Goal: Task Accomplishment & Management: Use online tool/utility

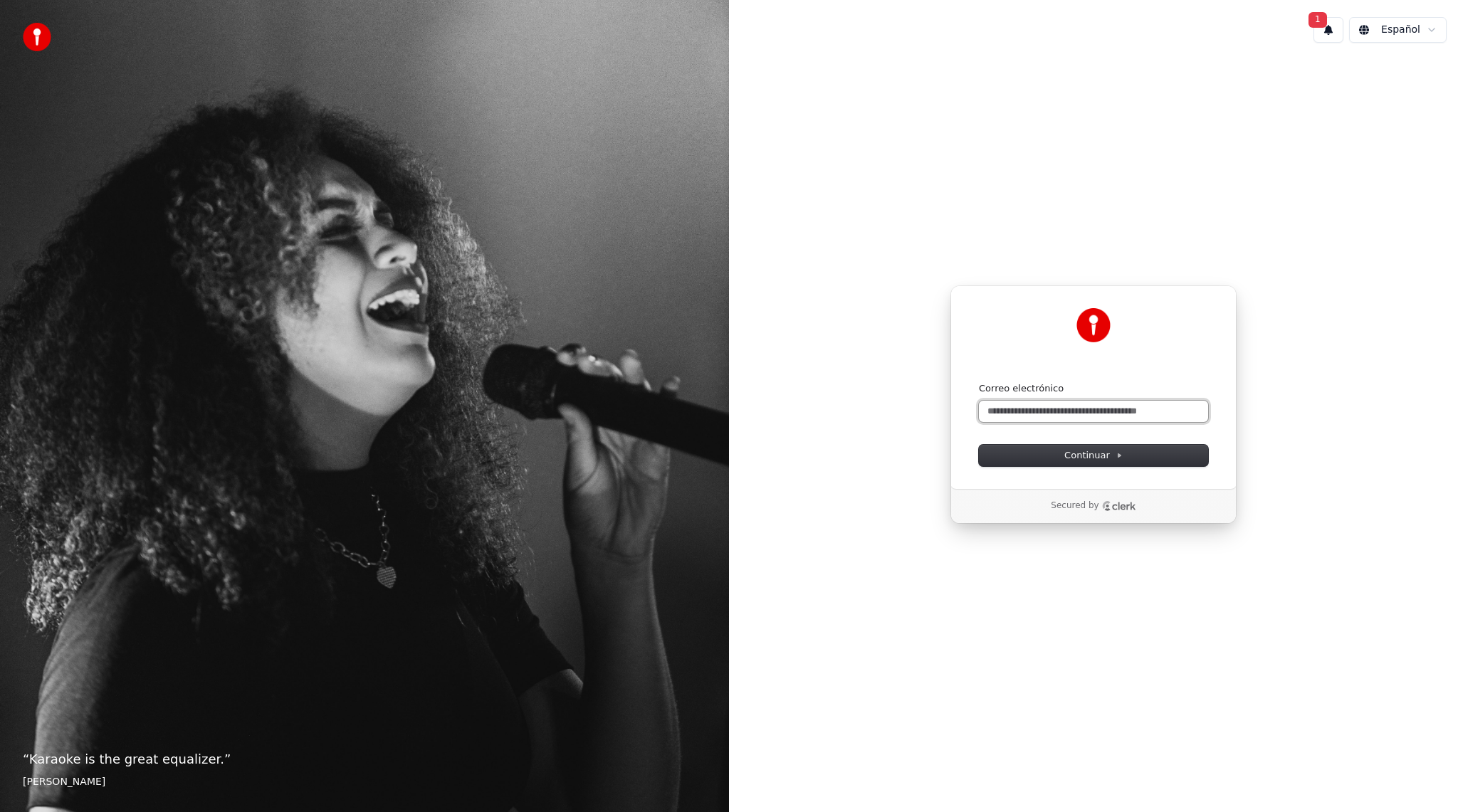
click at [1045, 413] on input "Correo electrónico" at bounding box center [1093, 411] width 229 height 21
click at [1080, 450] on span "Continuar" at bounding box center [1092, 455] width 58 height 12
type input "**********"
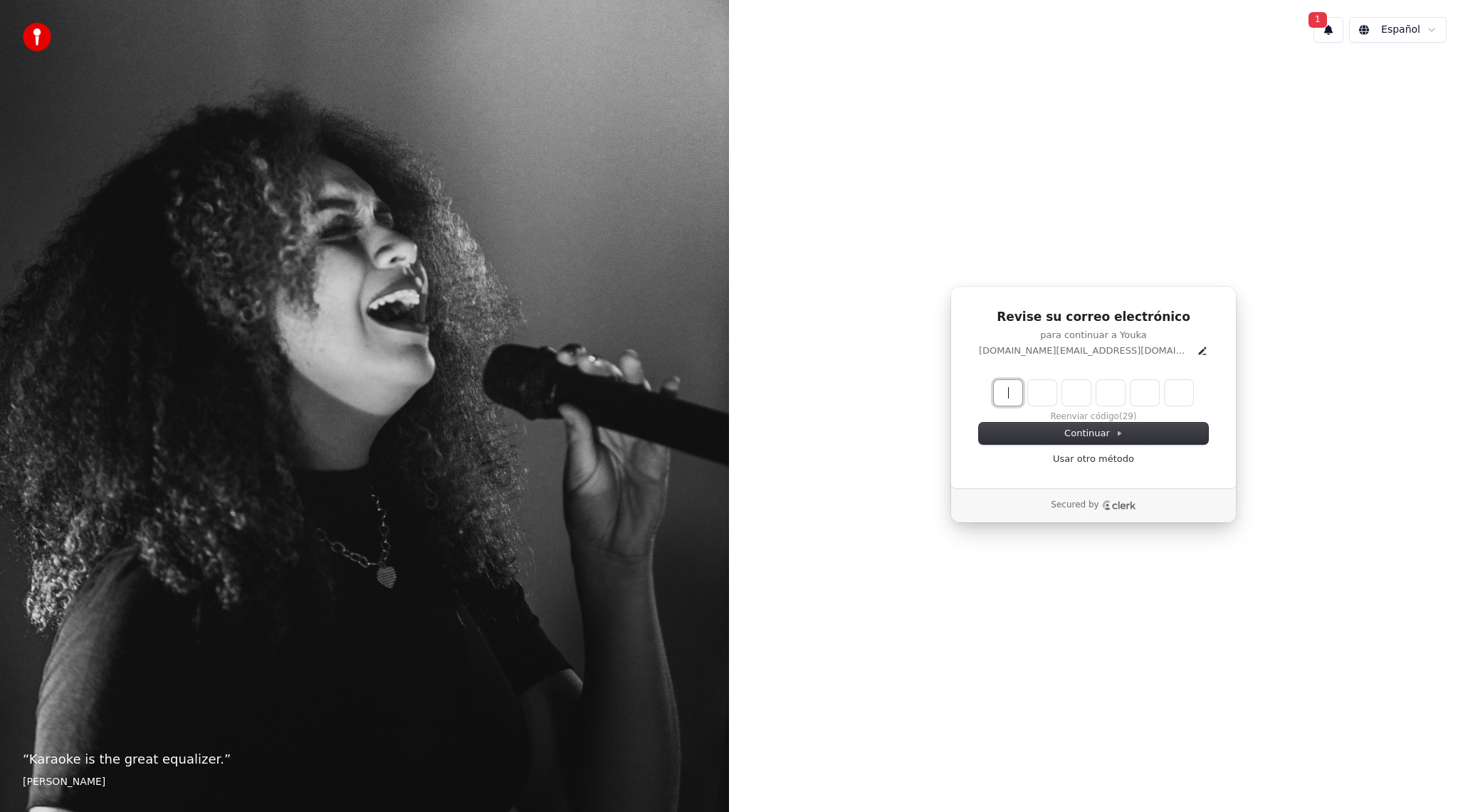
click at [1004, 397] on input "Enter verification code" at bounding box center [1106, 393] width 228 height 26
type input "******"
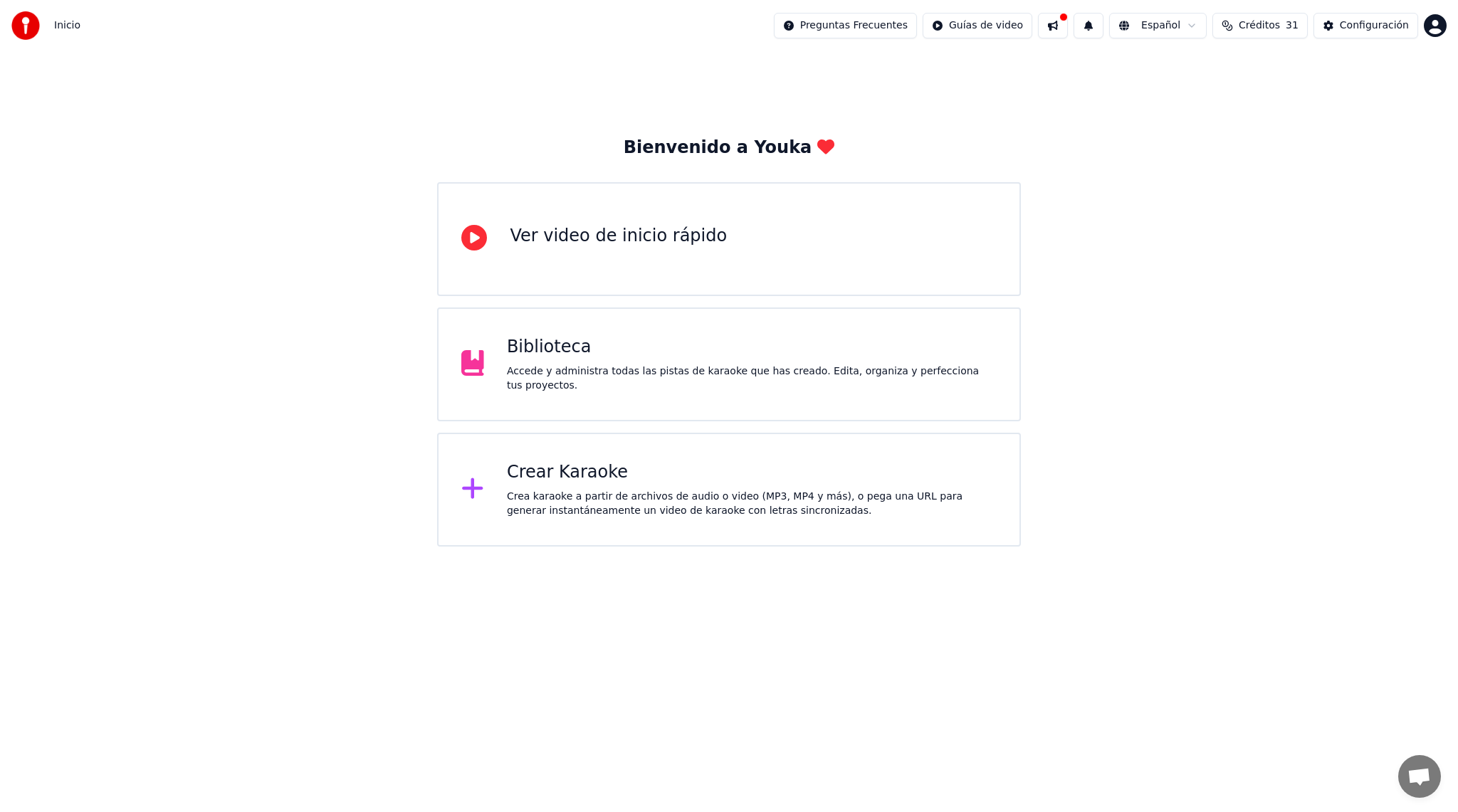
click at [783, 486] on div "Crear Karaoke Crea karaoke a partir de archivos de audio o video (MP3, MP4 y má…" at bounding box center [751, 490] width 490 height 57
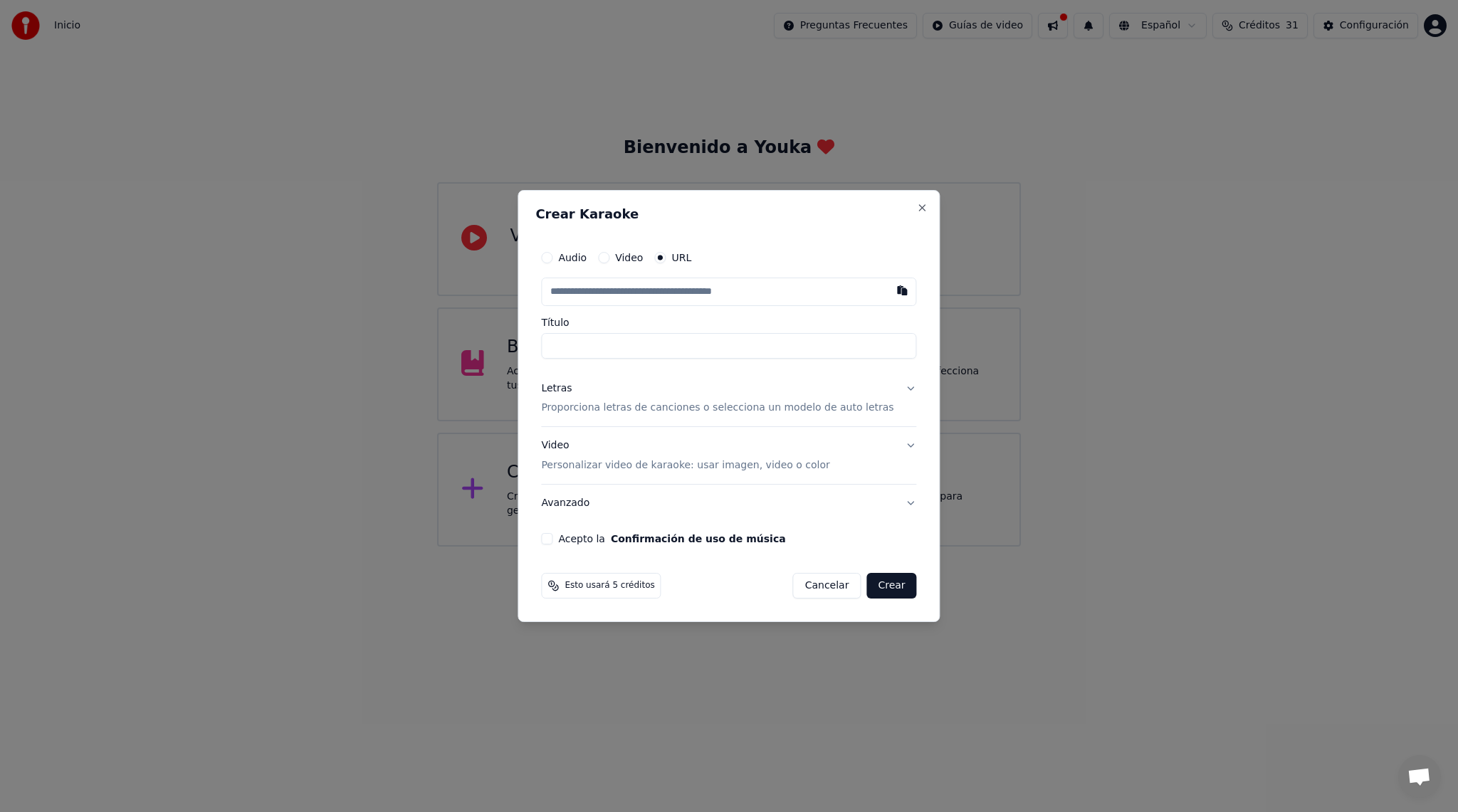
click at [693, 291] on input "text" at bounding box center [728, 292] width 375 height 29
type input "**********"
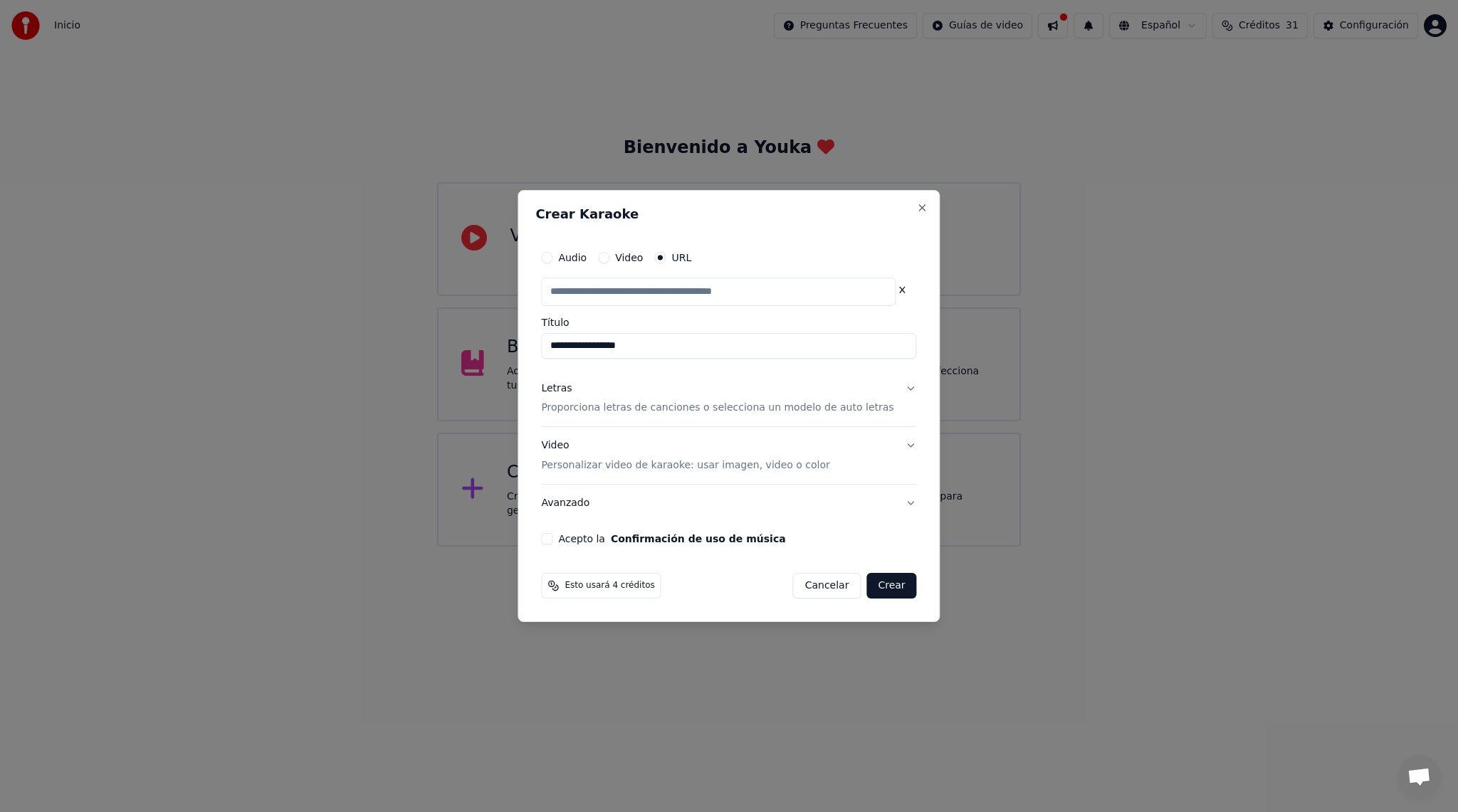
click at [899, 385] on button "Letras Proporciona letras de canciones o selecciona un modelo de auto letras" at bounding box center [728, 399] width 375 height 57
type input "**********"
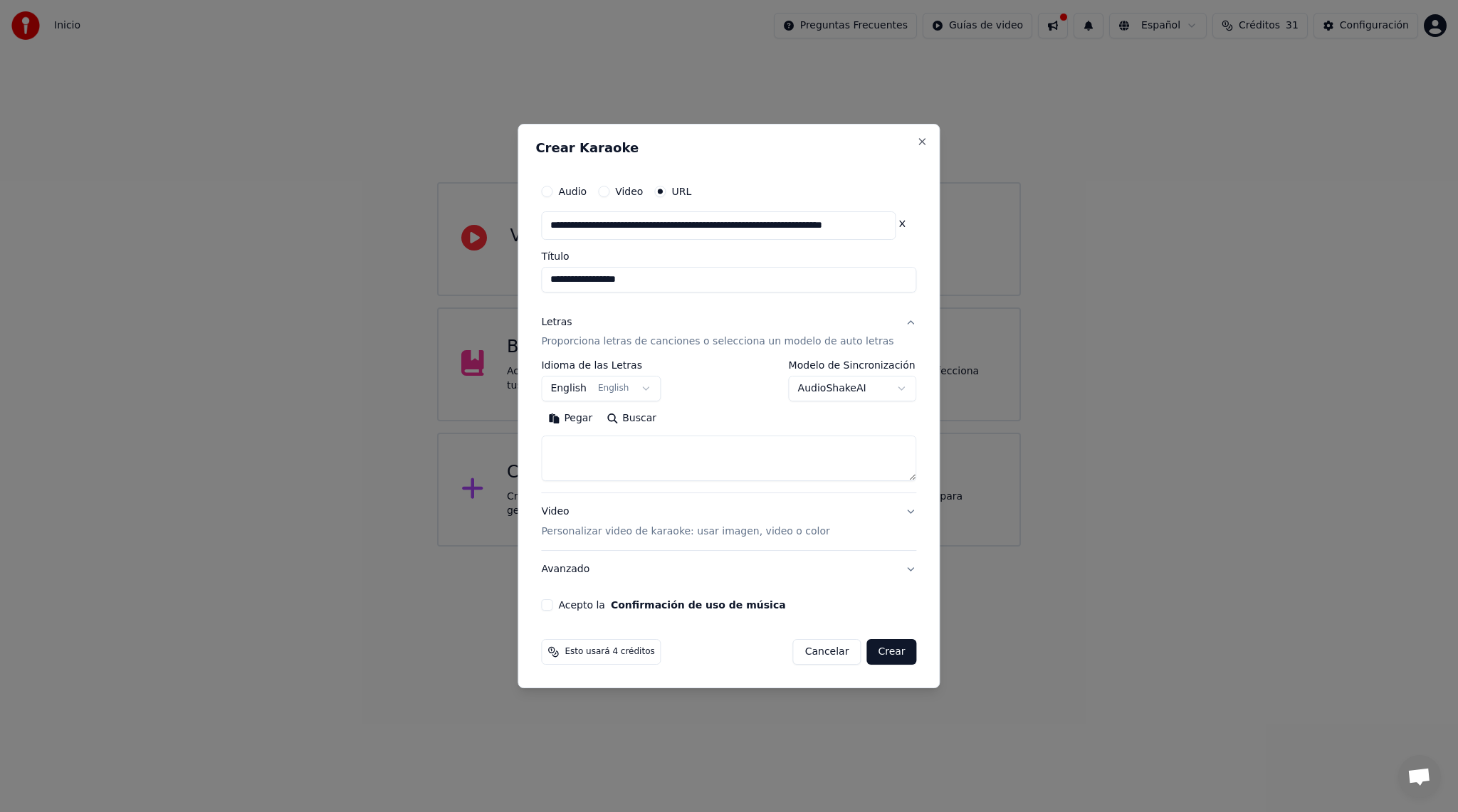
click at [788, 456] on textarea at bounding box center [728, 459] width 375 height 46
click at [593, 462] on textarea at bounding box center [728, 459] width 375 height 46
paste textarea "**********"
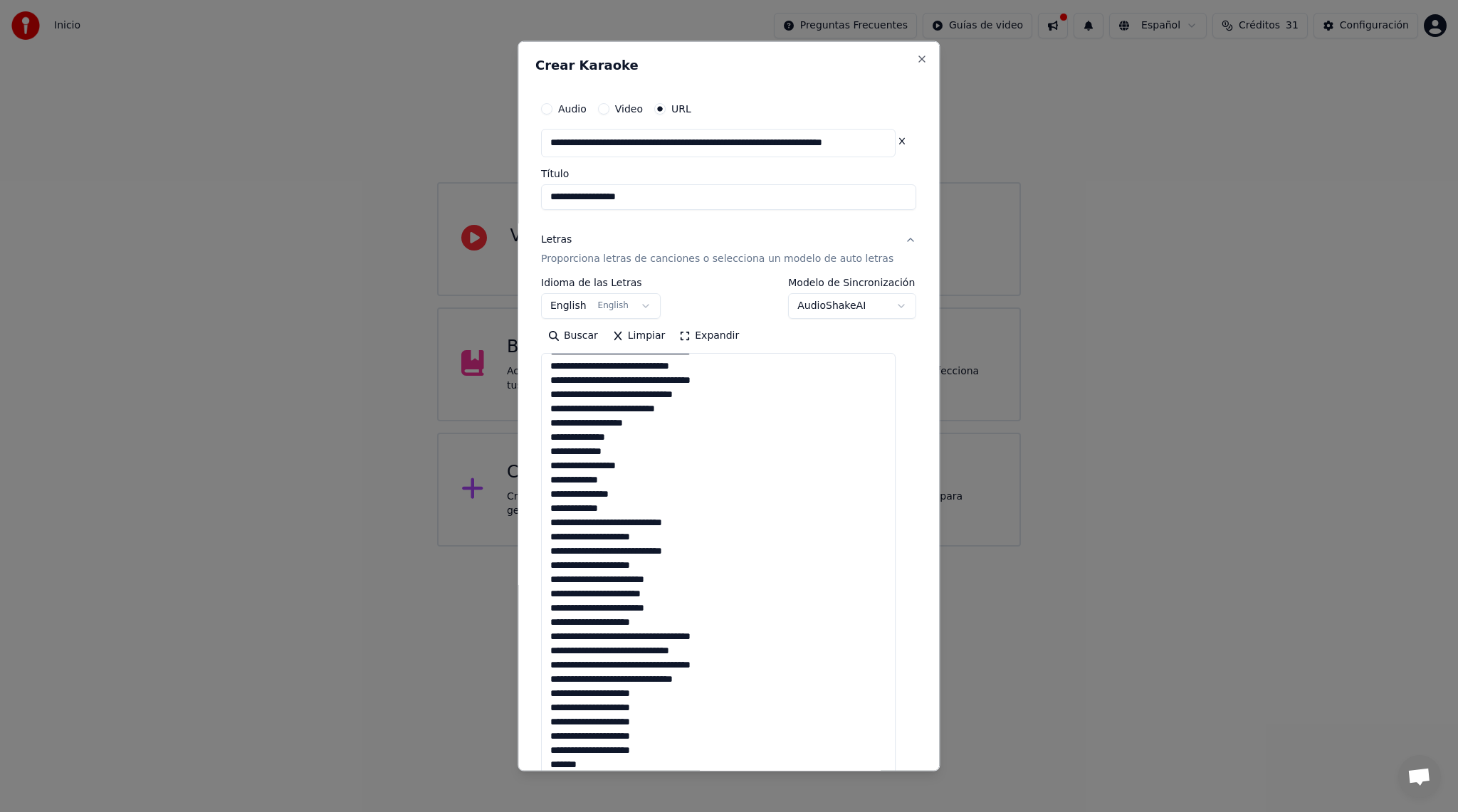
drag, startPoint x: 904, startPoint y: 480, endPoint x: 845, endPoint y: 776, distance: 301.8
click at [845, 547] on body "**********" at bounding box center [729, 273] width 1458 height 547
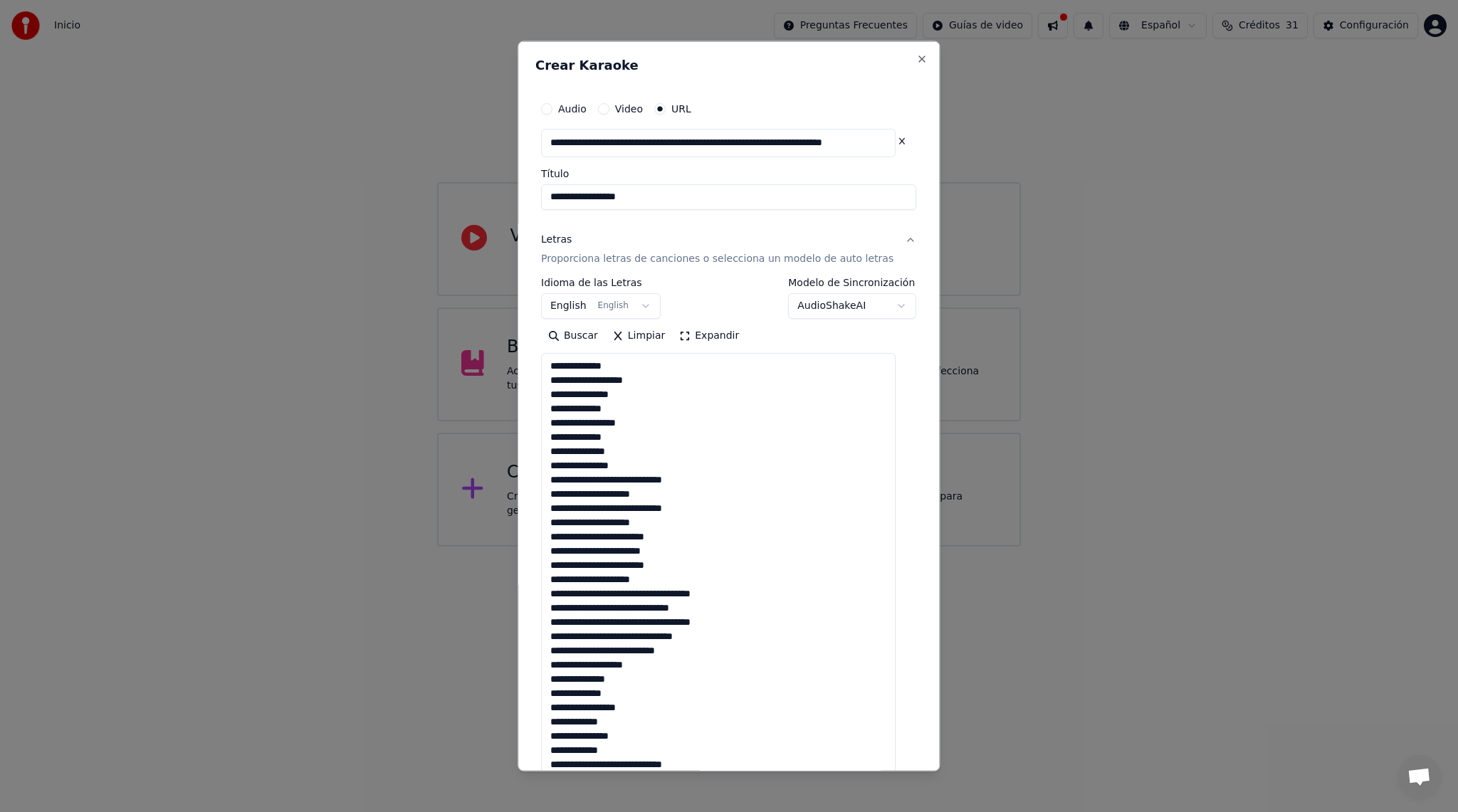
click at [692, 366] on textarea at bounding box center [717, 566] width 354 height 425
click at [718, 644] on textarea at bounding box center [717, 566] width 354 height 425
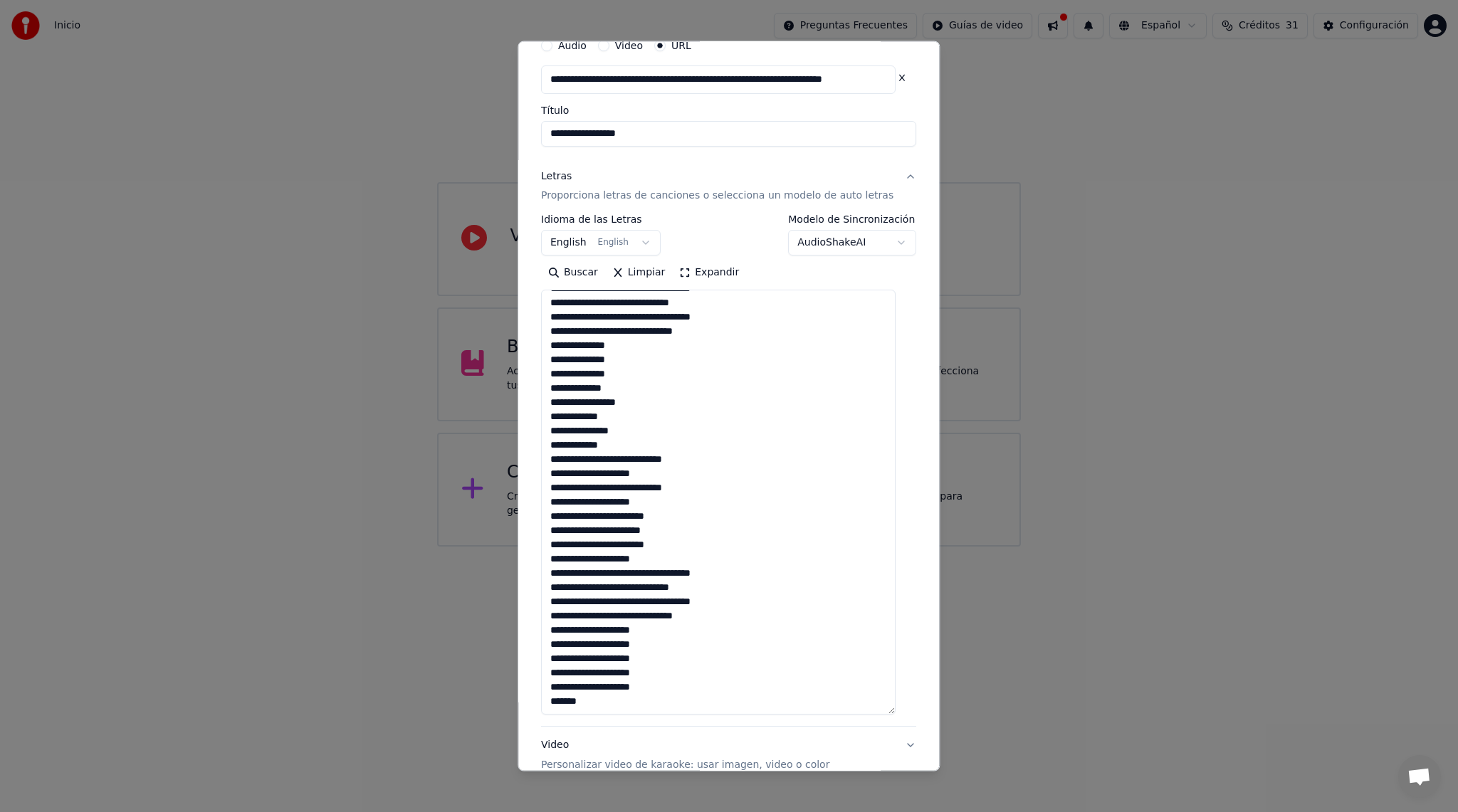
scroll to position [82, 0]
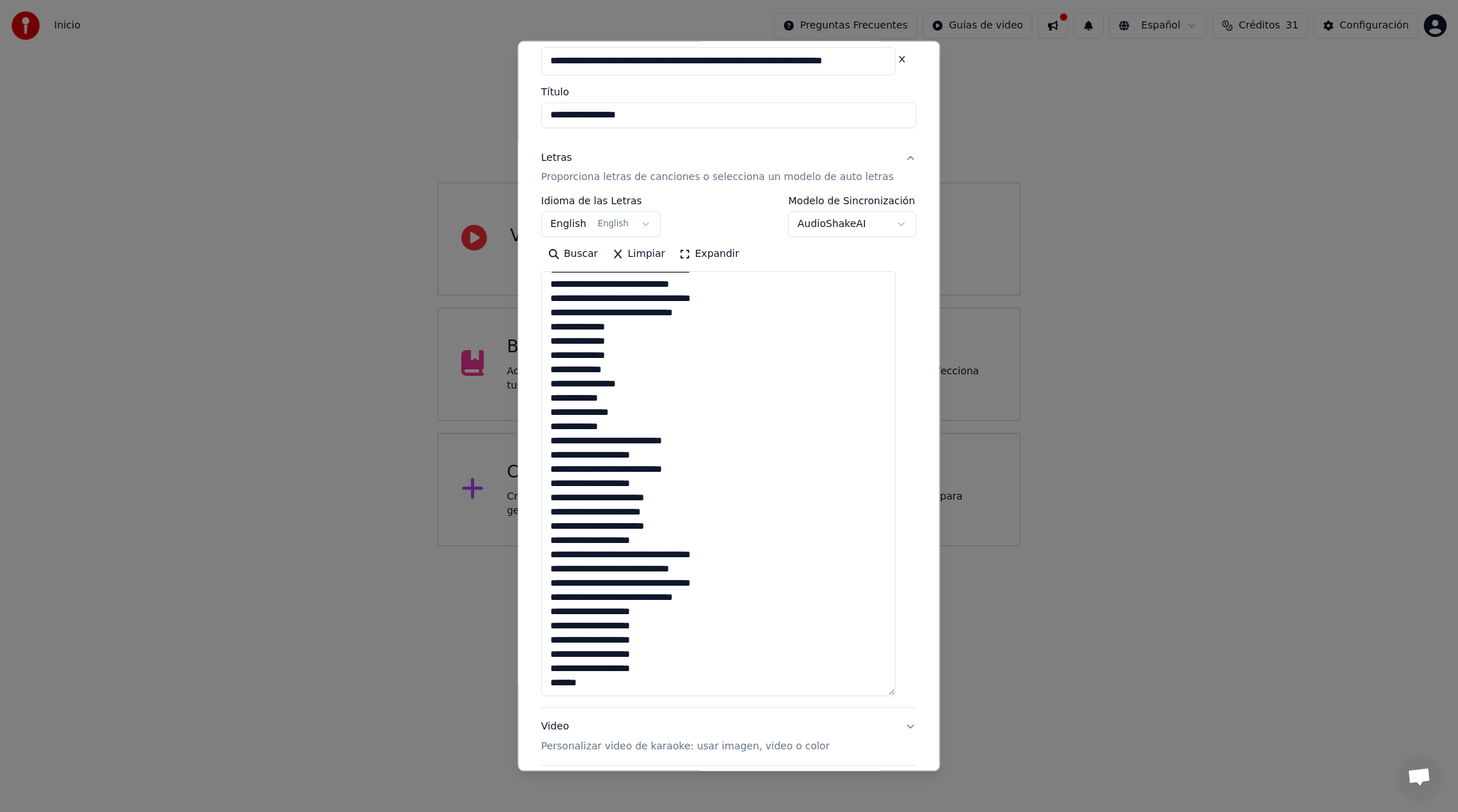
click at [741, 442] on textarea at bounding box center [717, 484] width 354 height 425
drag, startPoint x: 694, startPoint y: 664, endPoint x: 561, endPoint y: 664, distance: 133.0
click at [561, 664] on textarea at bounding box center [717, 484] width 354 height 425
click at [675, 667] on textarea at bounding box center [717, 484] width 354 height 425
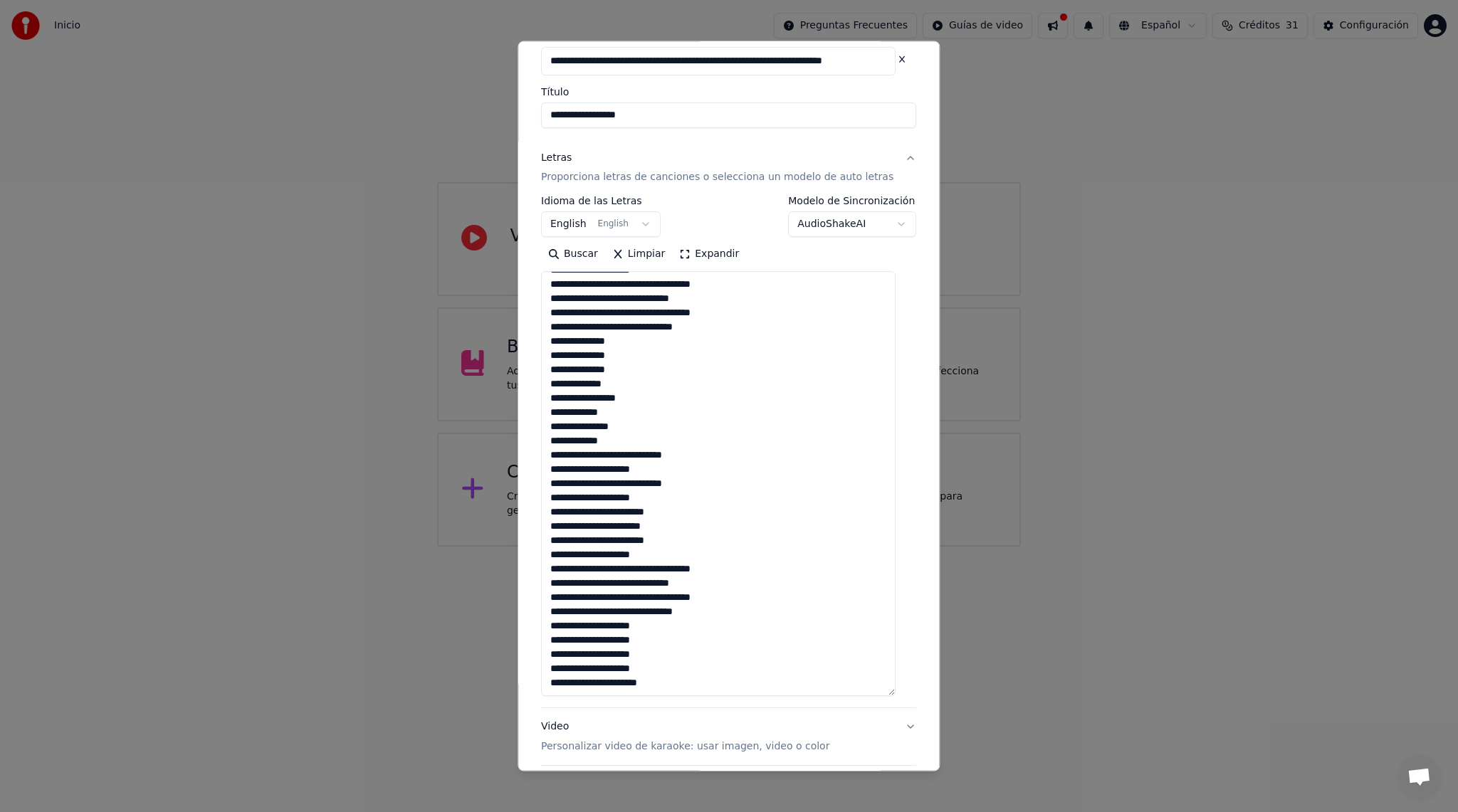
paste textarea "**********"
type textarea "**********"
click at [659, 227] on button "English English" at bounding box center [601, 224] width 120 height 26
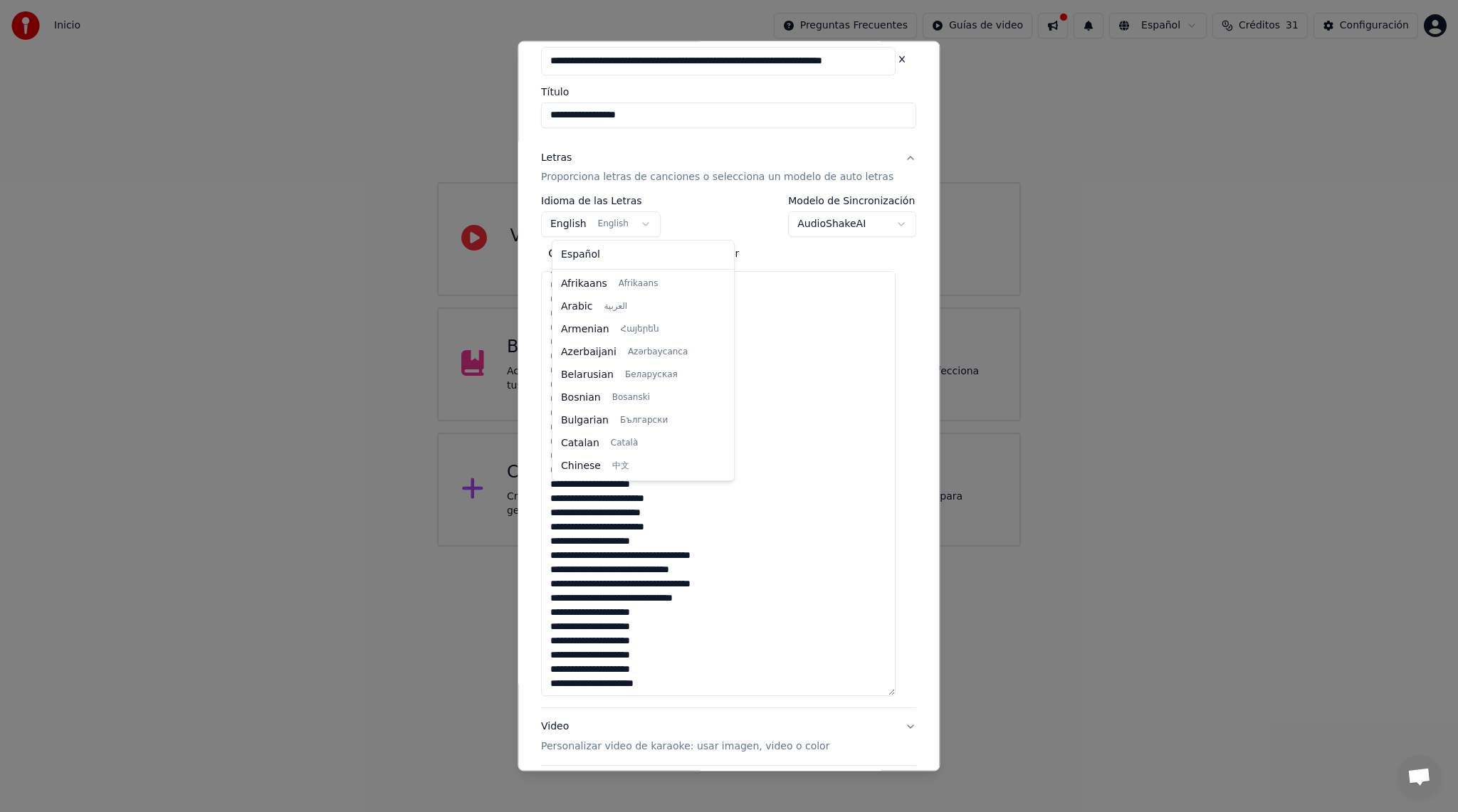
scroll to position [114, 0]
select select "**"
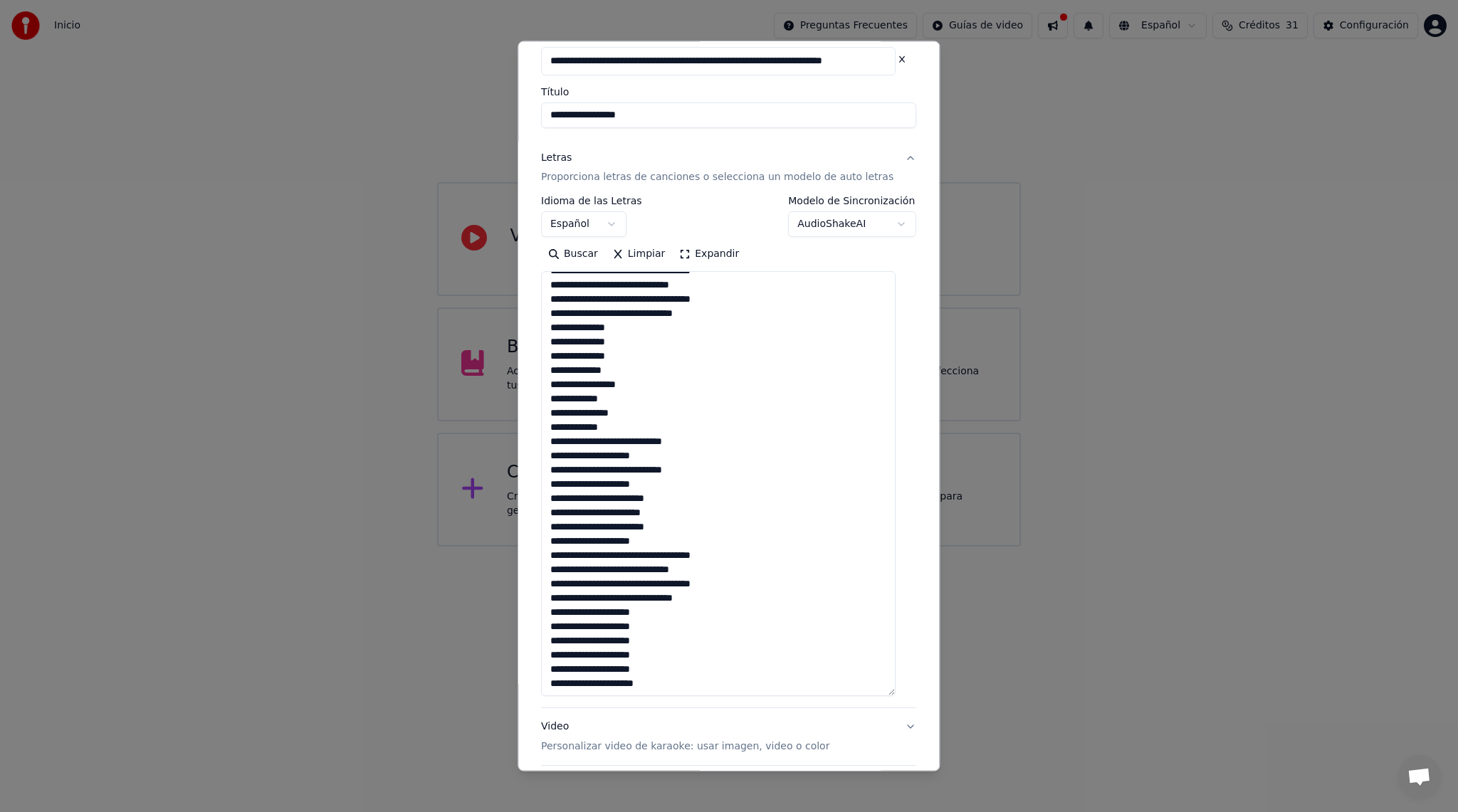
scroll to position [256, 0]
click at [895, 724] on button "Video Personalizar video de karaoke: usar imagen, video o color" at bounding box center [728, 737] width 375 height 57
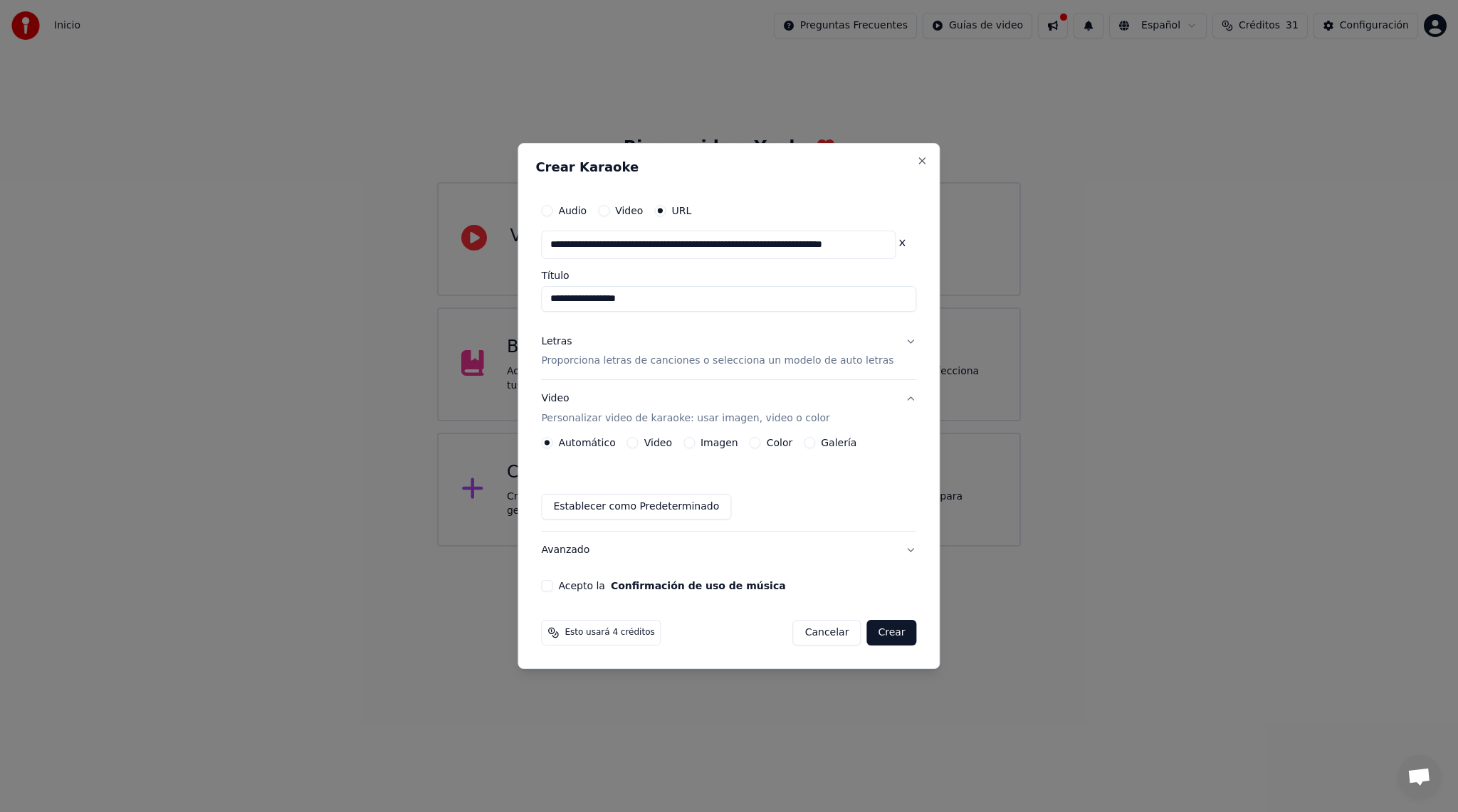
click at [638, 442] on button "Video" at bounding box center [633, 443] width 12 height 12
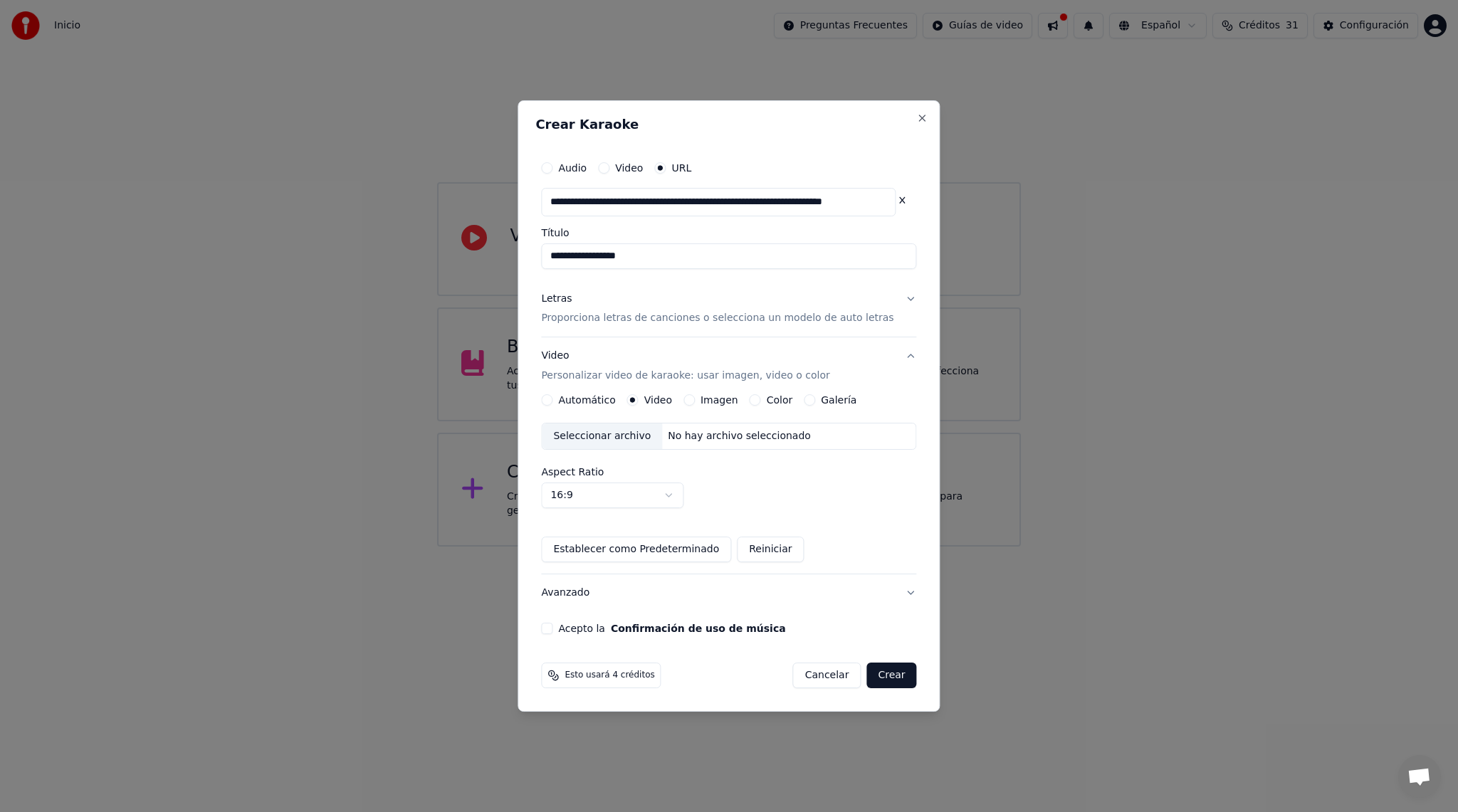
click at [694, 399] on button "Imagen" at bounding box center [689, 400] width 12 height 12
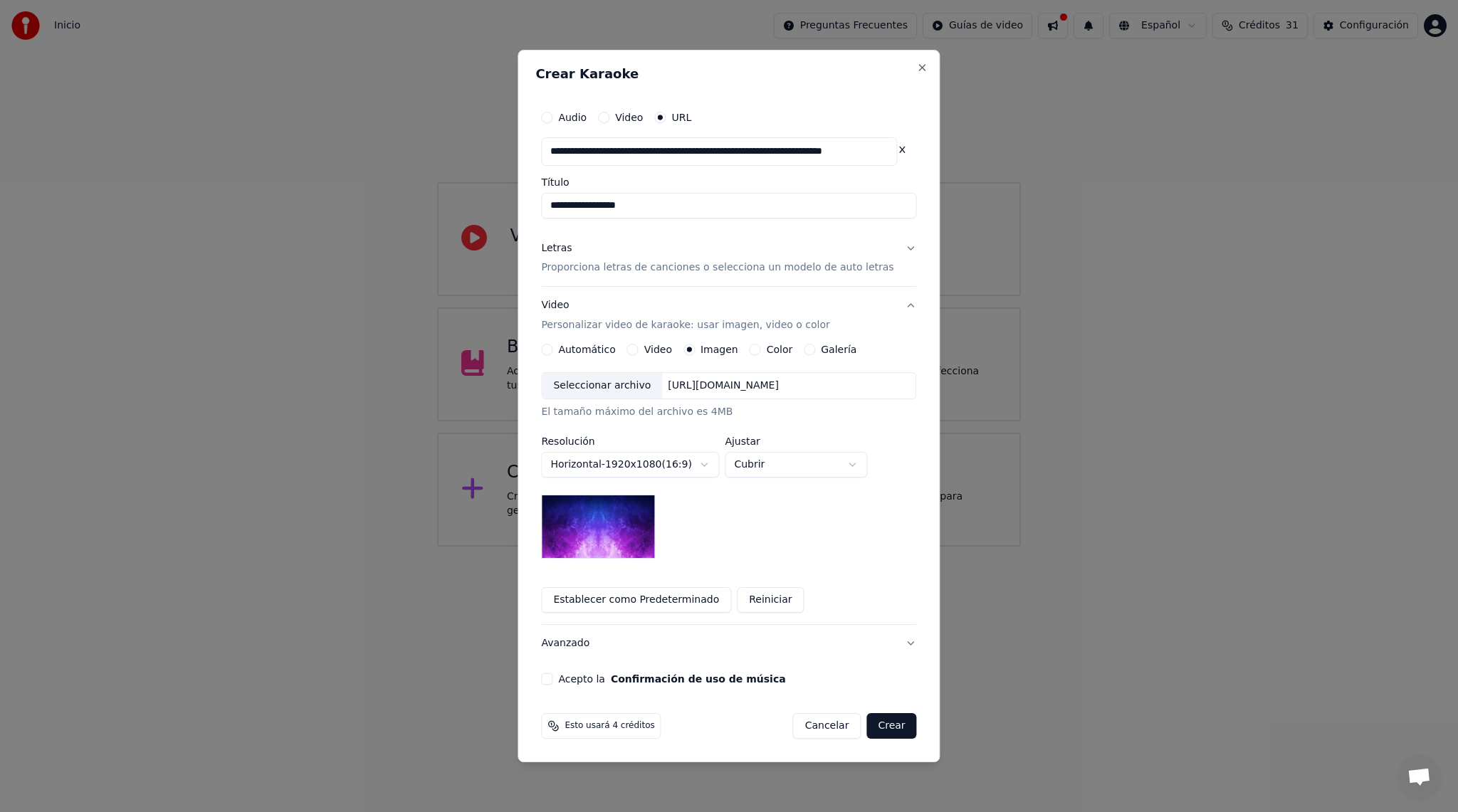
click at [638, 385] on div "Seleccionar archivo" at bounding box center [601, 385] width 120 height 26
click at [899, 248] on button "Letras Proporciona letras de canciones o selecciona un modelo de auto letras" at bounding box center [728, 259] width 375 height 57
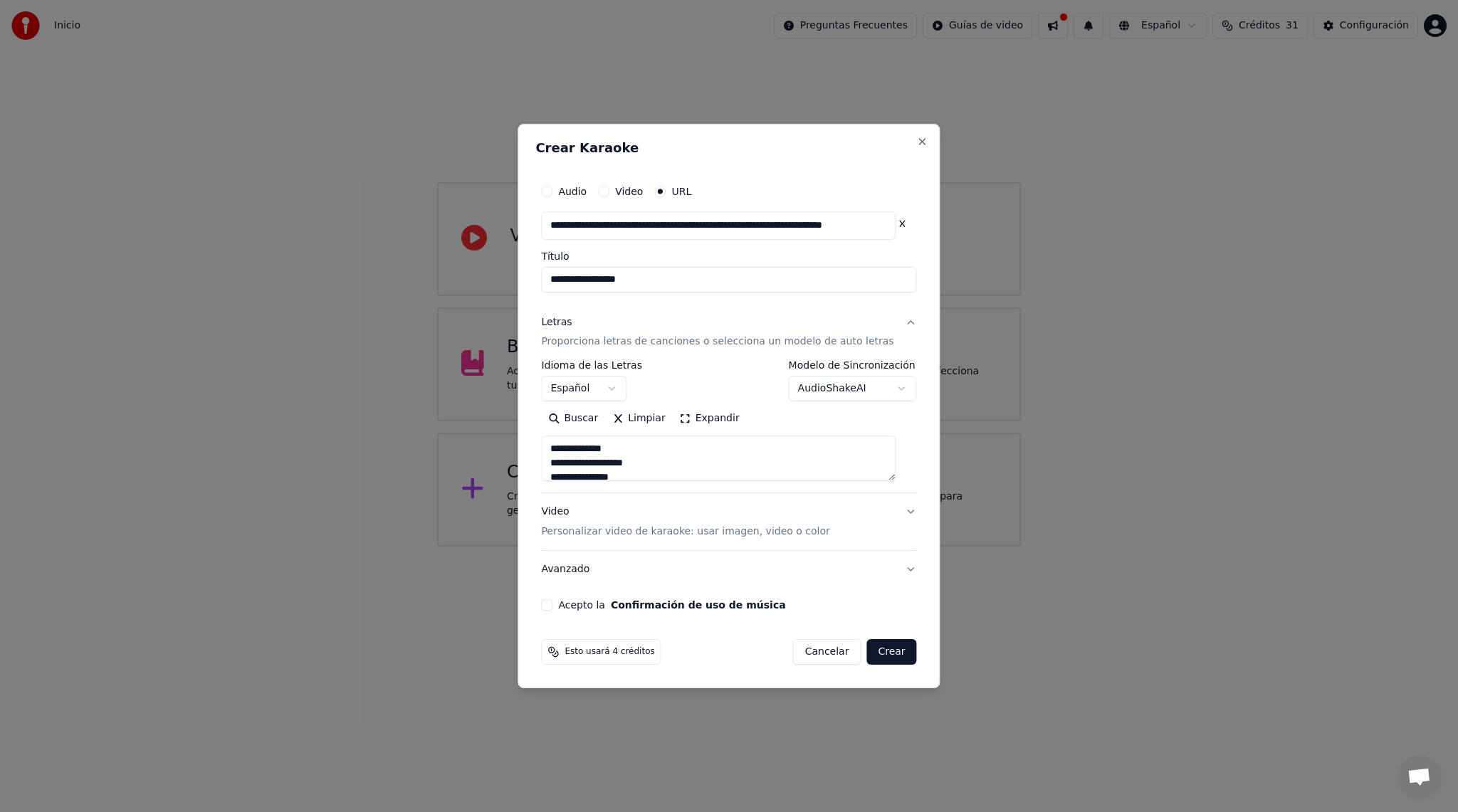
click at [552, 607] on button "Acepto la Confirmación de uso de música" at bounding box center [546, 605] width 12 height 12
click at [880, 655] on button "Crear" at bounding box center [891, 651] width 50 height 26
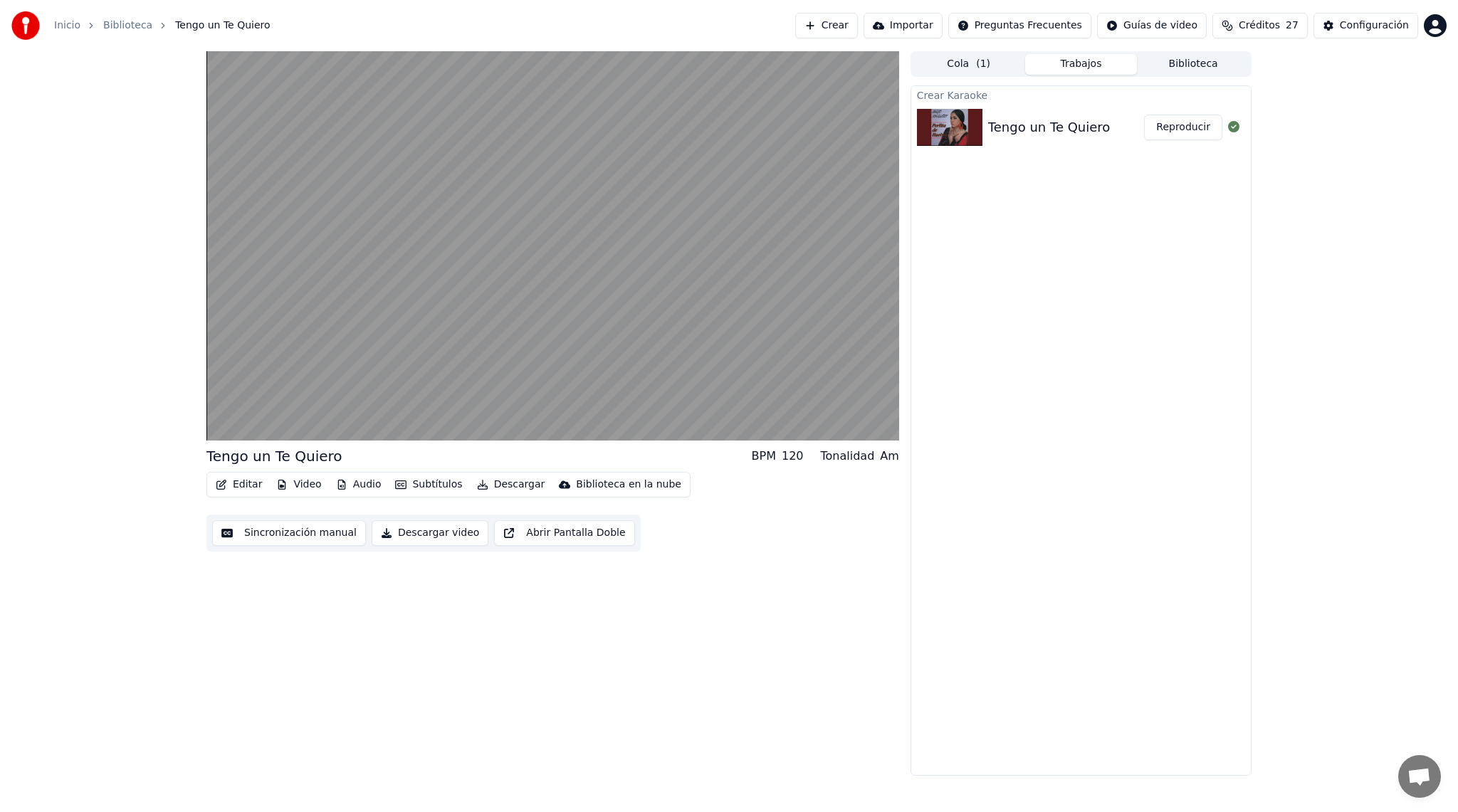
click at [319, 526] on button "Sincronización manual" at bounding box center [289, 533] width 153 height 26
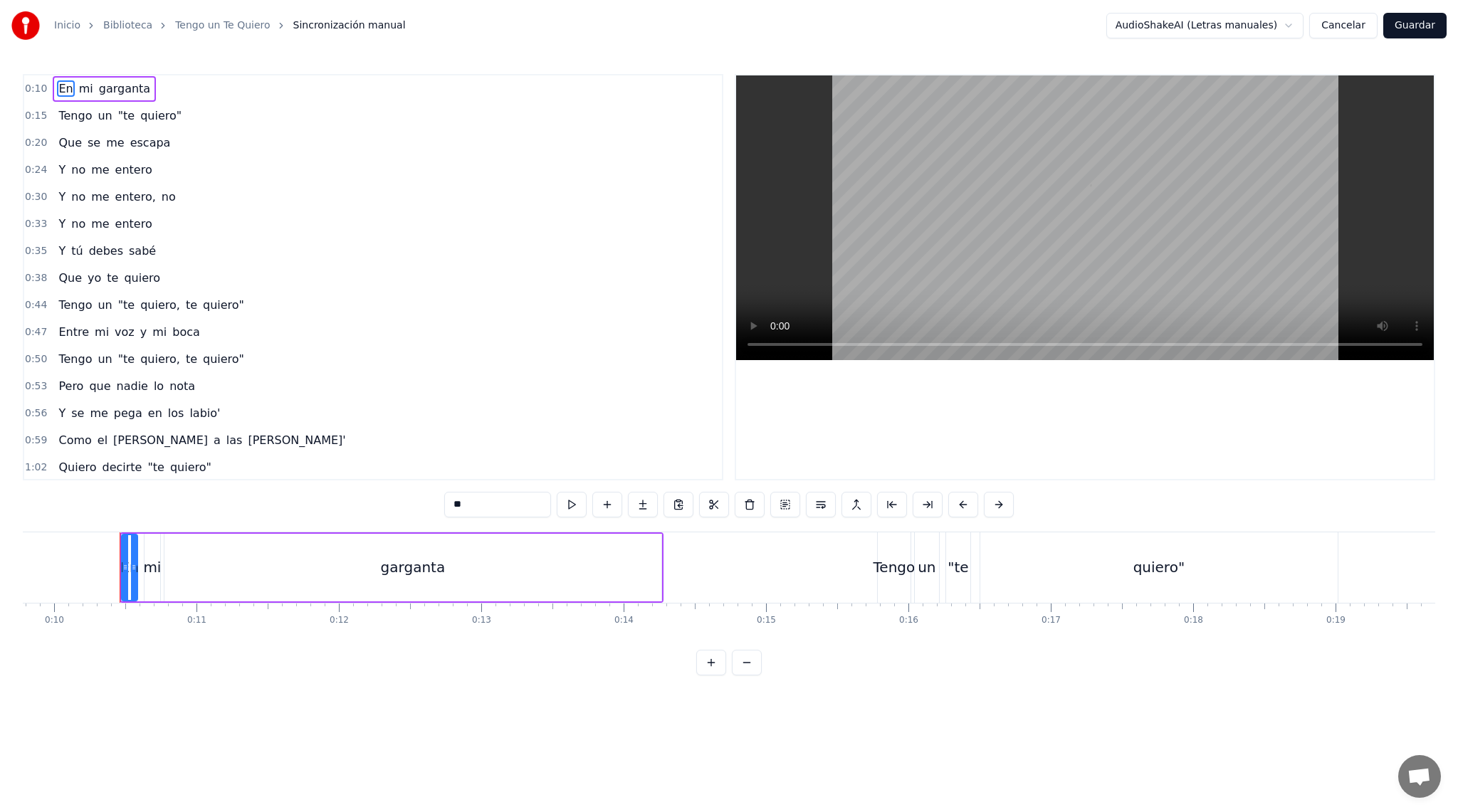
scroll to position [0, 1418]
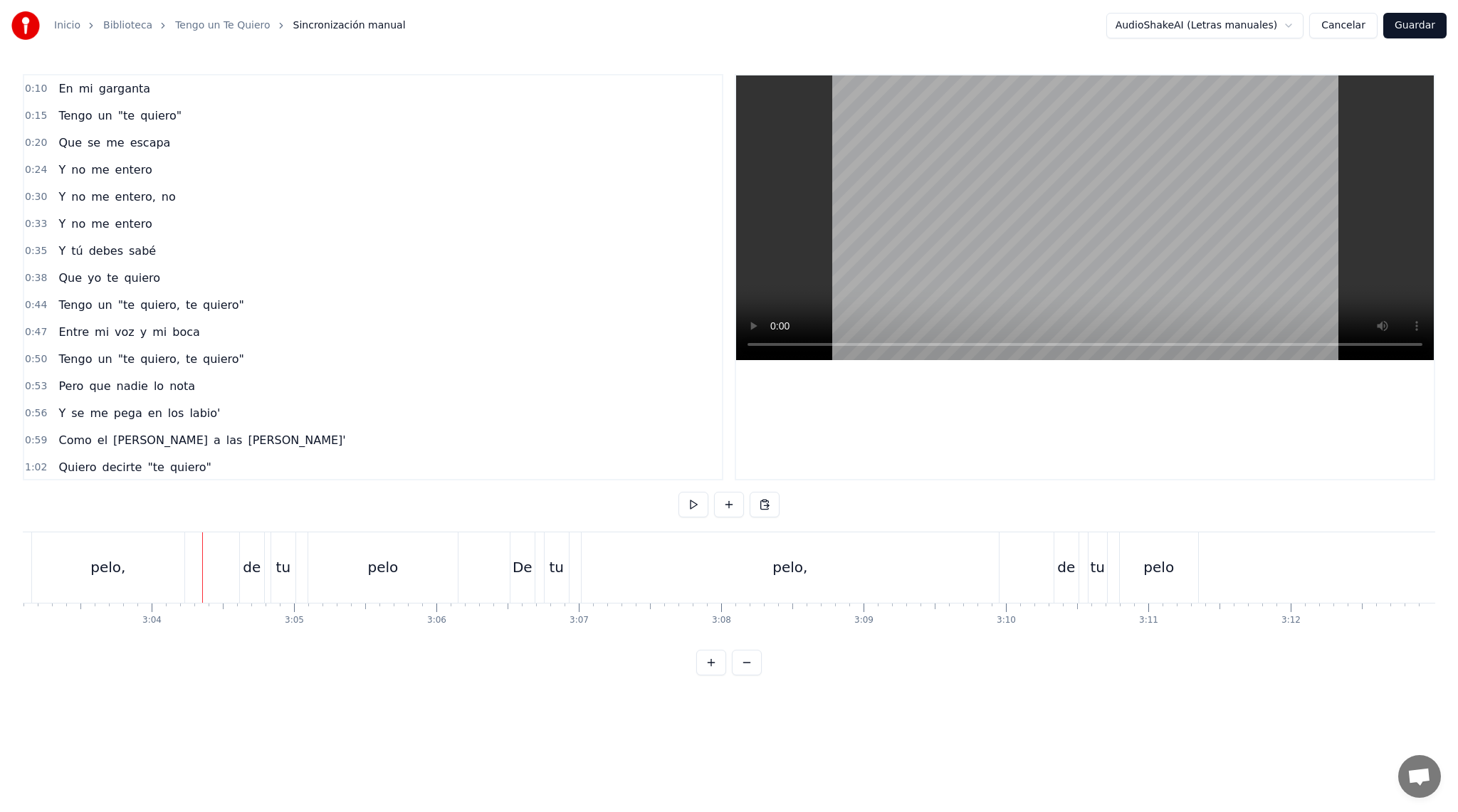
scroll to position [0, 26062]
click at [996, 565] on div "pelo," at bounding box center [790, 568] width 417 height 70
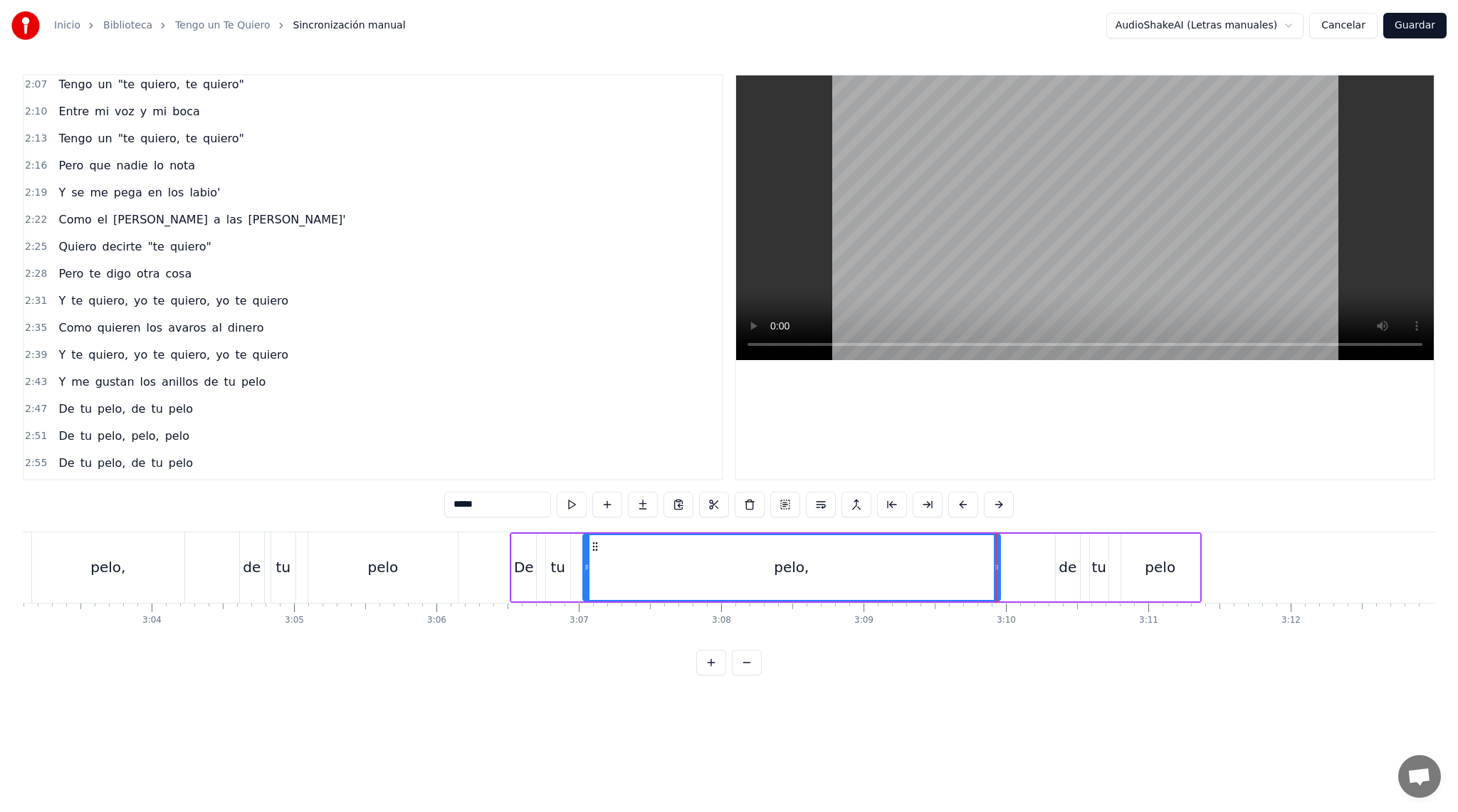
scroll to position [841, 0]
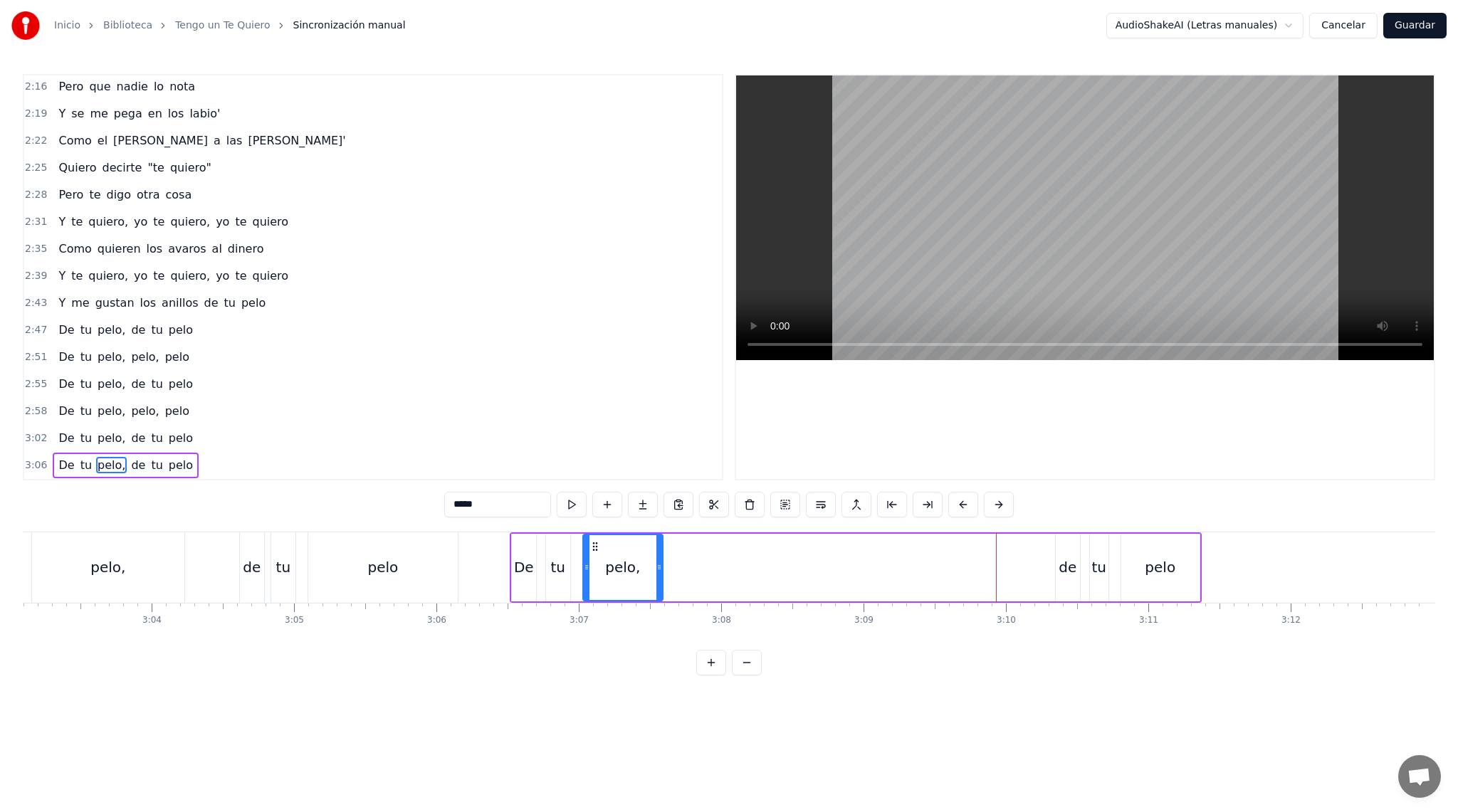
drag, startPoint x: 997, startPoint y: 568, endPoint x: 659, endPoint y: 588, distance: 338.6
click at [659, 588] on div at bounding box center [659, 568] width 5 height 65
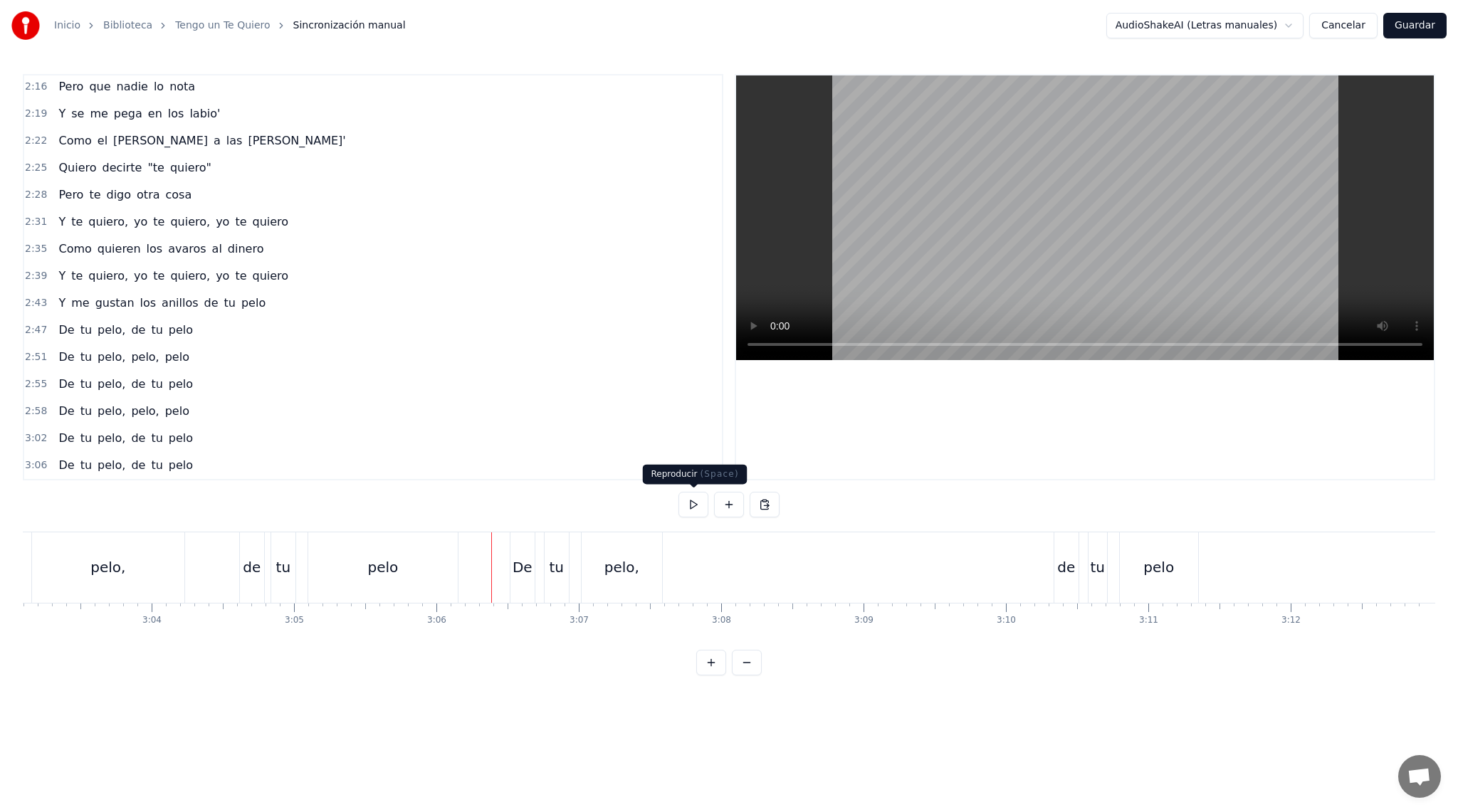
click at [691, 501] on button at bounding box center [693, 504] width 30 height 26
drag, startPoint x: 1064, startPoint y: 562, endPoint x: 819, endPoint y: 567, distance: 245.1
click at [819, 567] on div "De tu pelo, de tu pelo" at bounding box center [855, 568] width 692 height 70
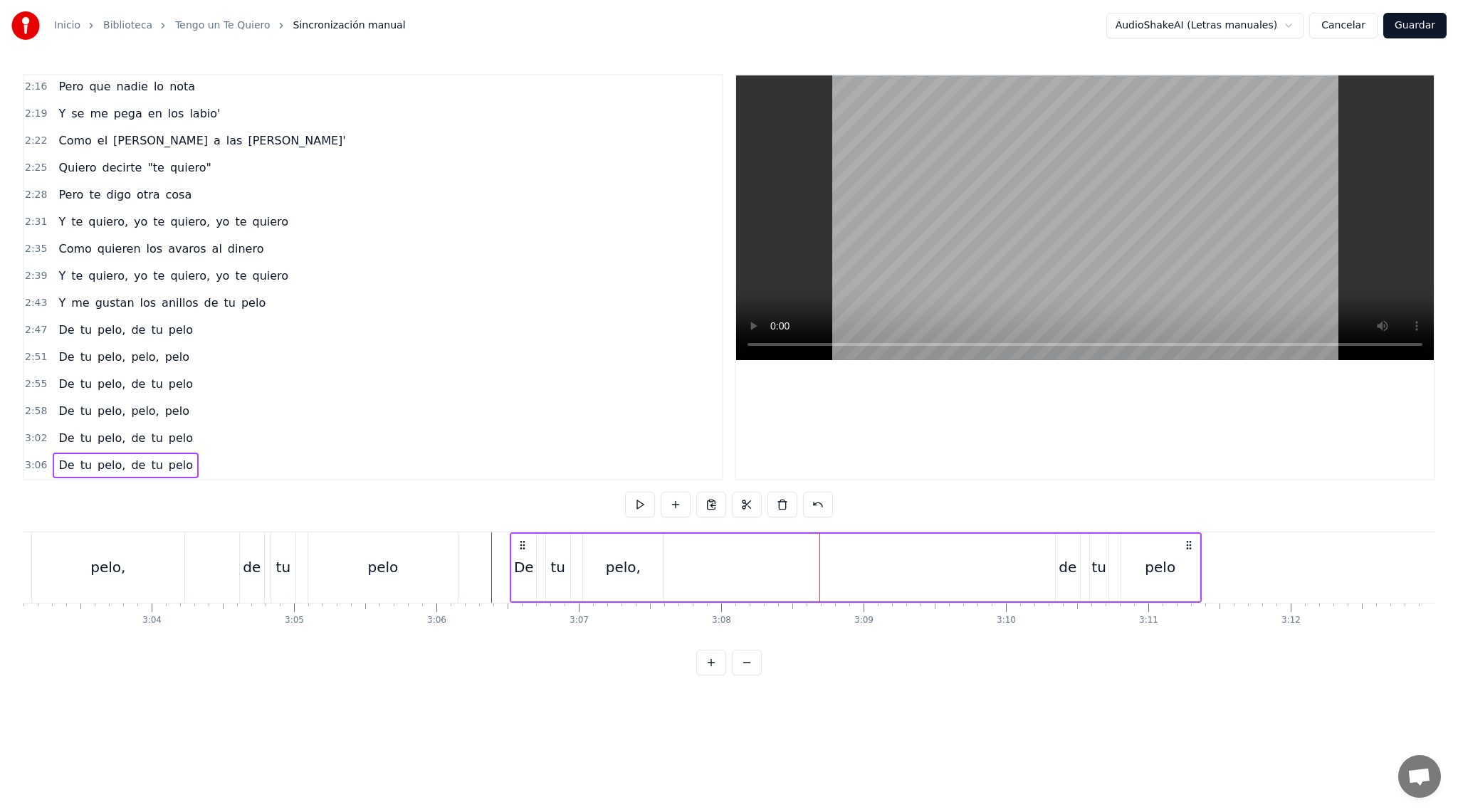
click at [1064, 551] on div "de" at bounding box center [1067, 568] width 24 height 68
drag, startPoint x: 1067, startPoint y: 543, endPoint x: 675, endPoint y: 561, distance: 392.4
click at [675, 561] on div "de" at bounding box center [675, 568] width 23 height 65
click at [1096, 535] on div "tu" at bounding box center [1098, 568] width 19 height 68
drag, startPoint x: 1100, startPoint y: 541, endPoint x: 783, endPoint y: 561, distance: 317.6
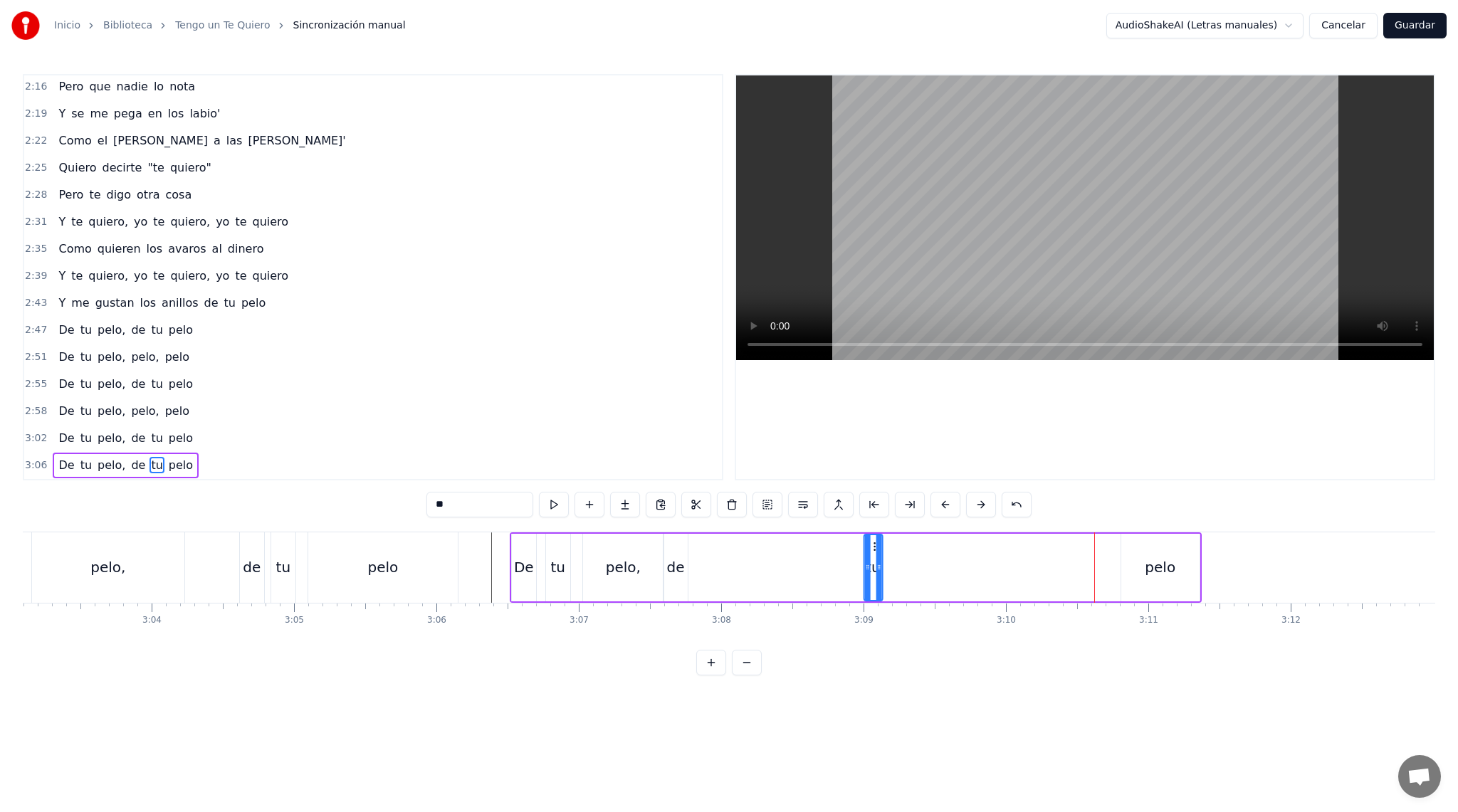
click at [864, 561] on div "tu" at bounding box center [872, 568] width 17 height 65
drag, startPoint x: 786, startPoint y: 547, endPoint x: 700, endPoint y: 555, distance: 86.4
click at [700, 555] on div "tu" at bounding box center [699, 568] width 17 height 65
click at [1175, 543] on div "pelo" at bounding box center [1160, 568] width 79 height 68
type input "****"
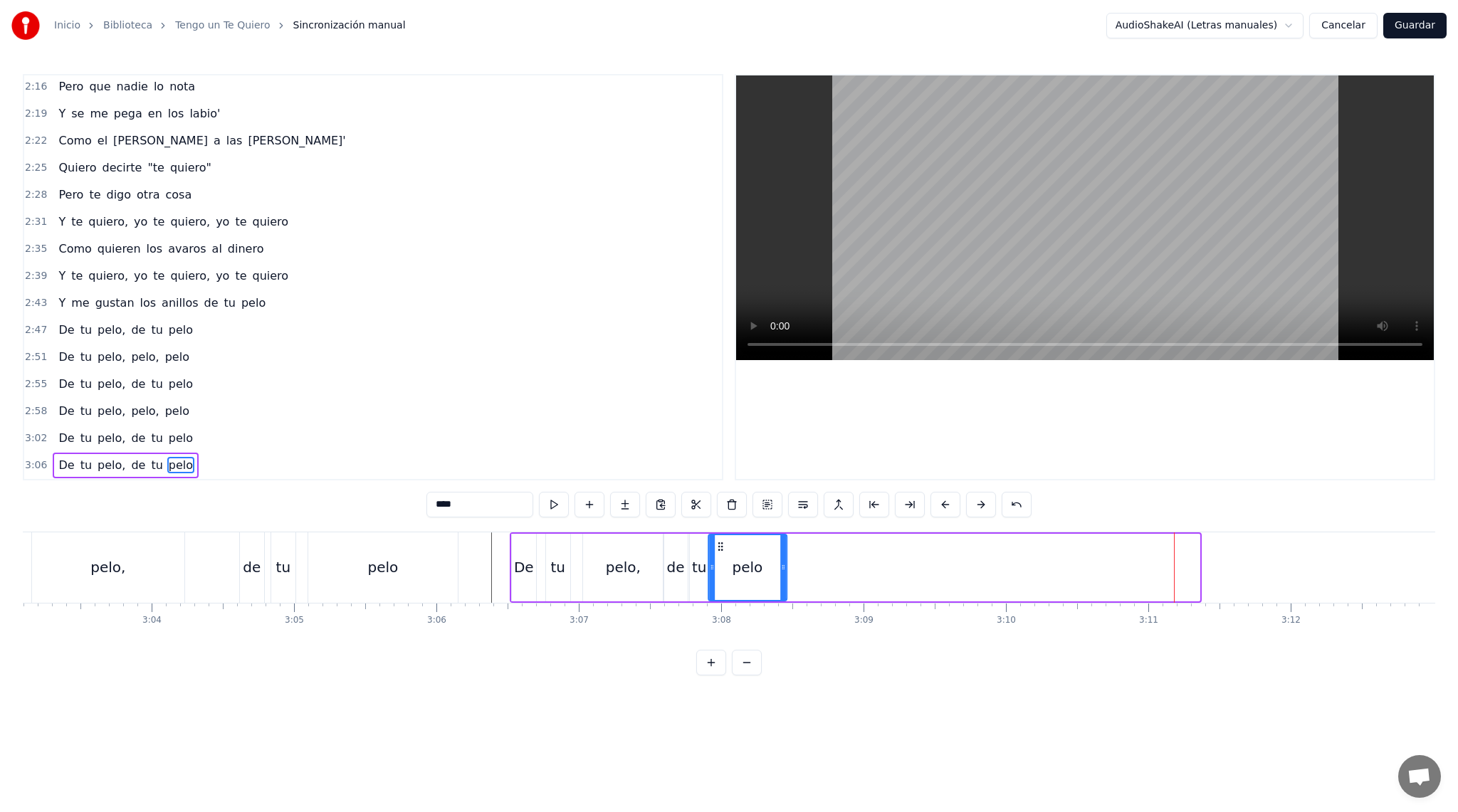
drag, startPoint x: 1135, startPoint y: 548, endPoint x: 724, endPoint y: 598, distance: 414.0
click at [724, 598] on div "pelo" at bounding box center [747, 568] width 77 height 65
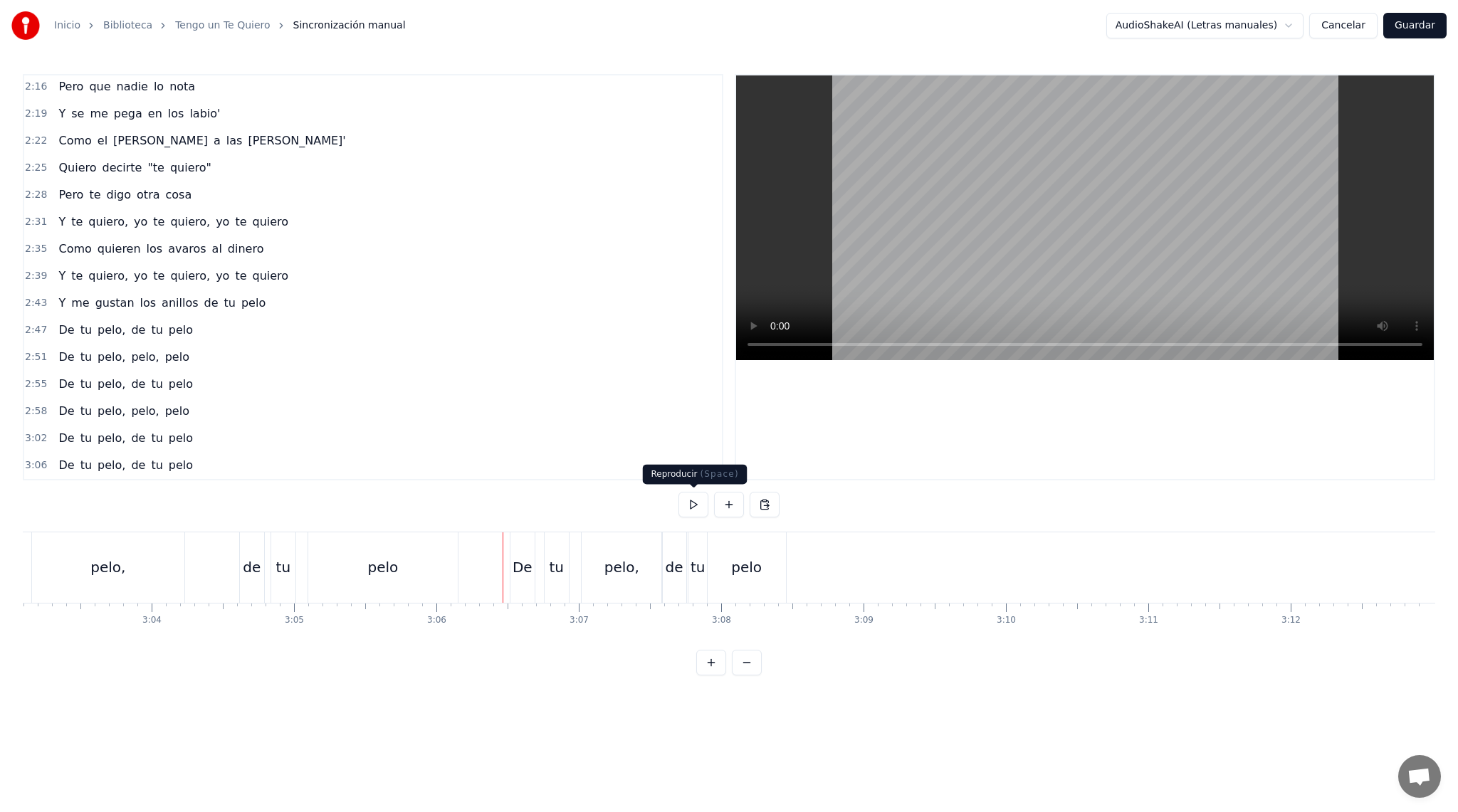
click at [691, 498] on button at bounding box center [693, 504] width 30 height 26
click at [770, 586] on div "pelo" at bounding box center [747, 568] width 79 height 70
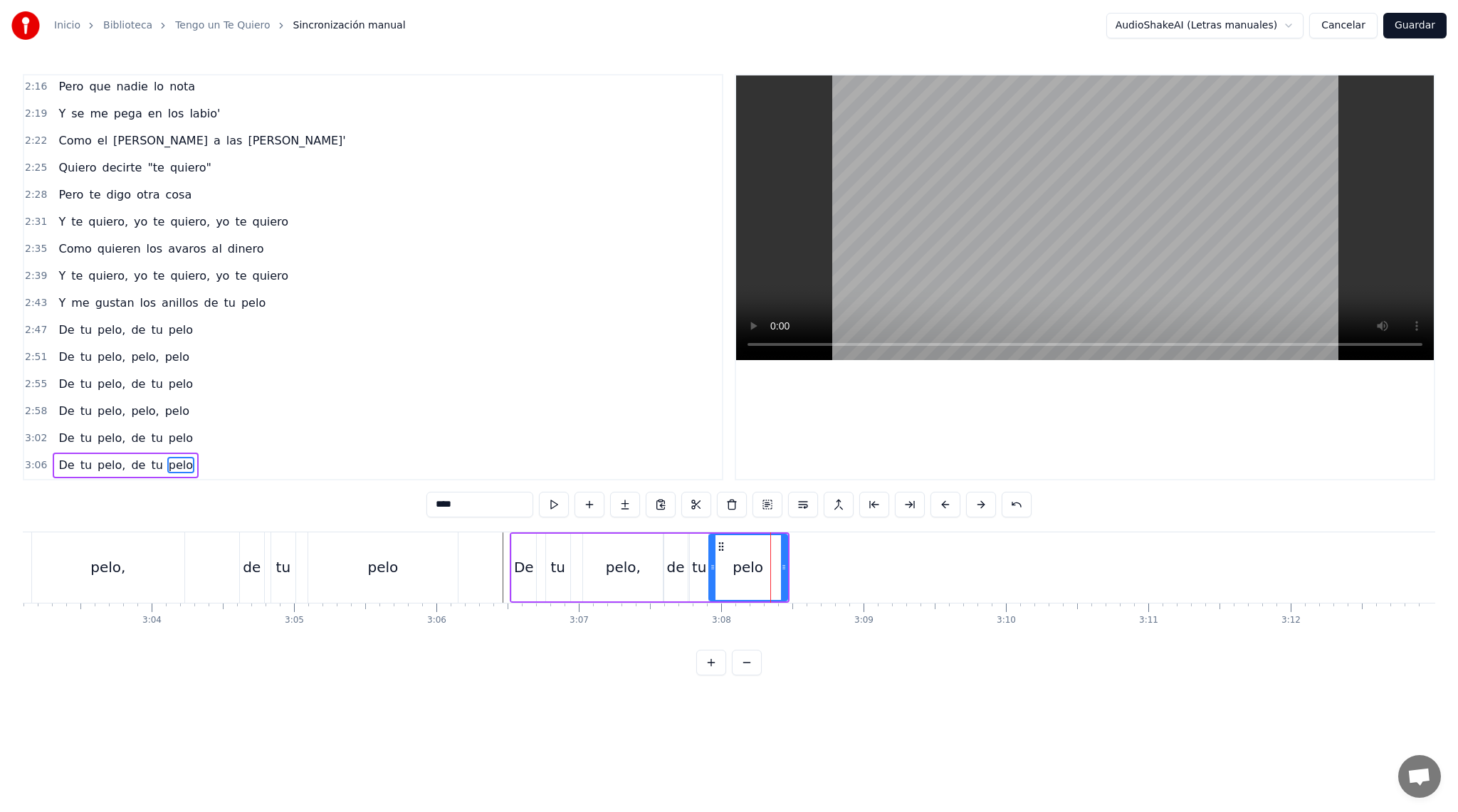
click at [406, 571] on div "pelo" at bounding box center [383, 568] width 150 height 70
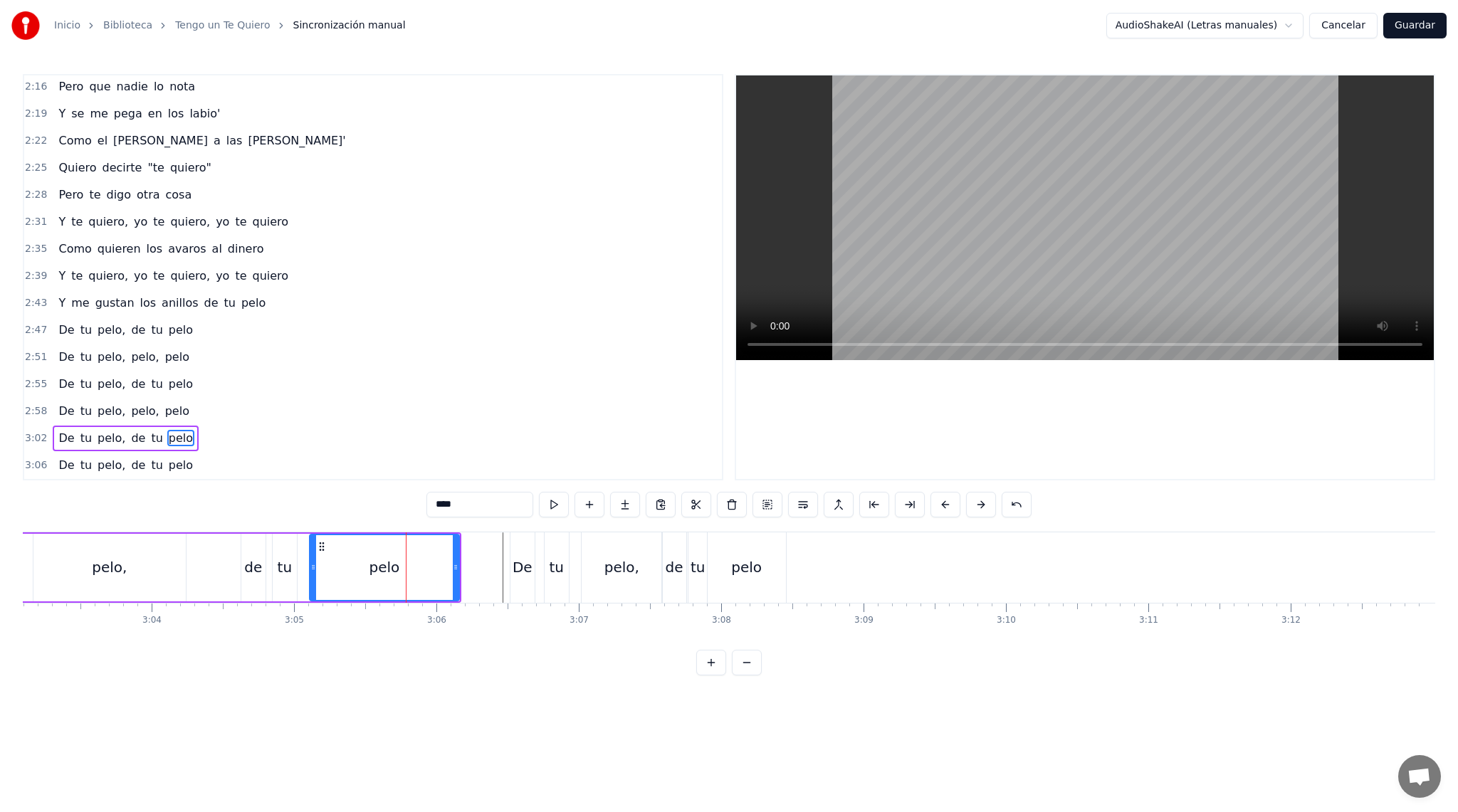
click at [554, 509] on button at bounding box center [554, 504] width 30 height 26
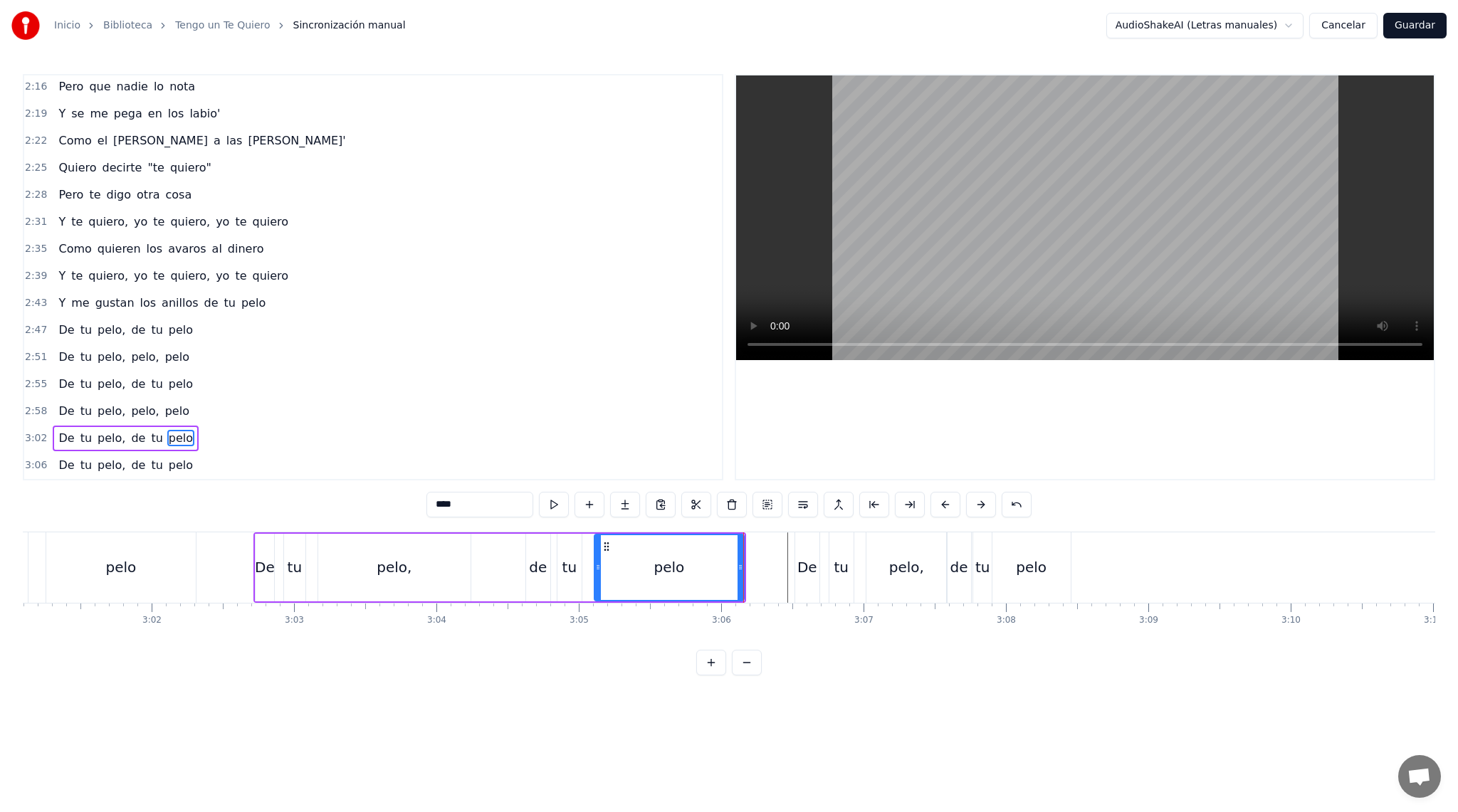
scroll to position [0, 25685]
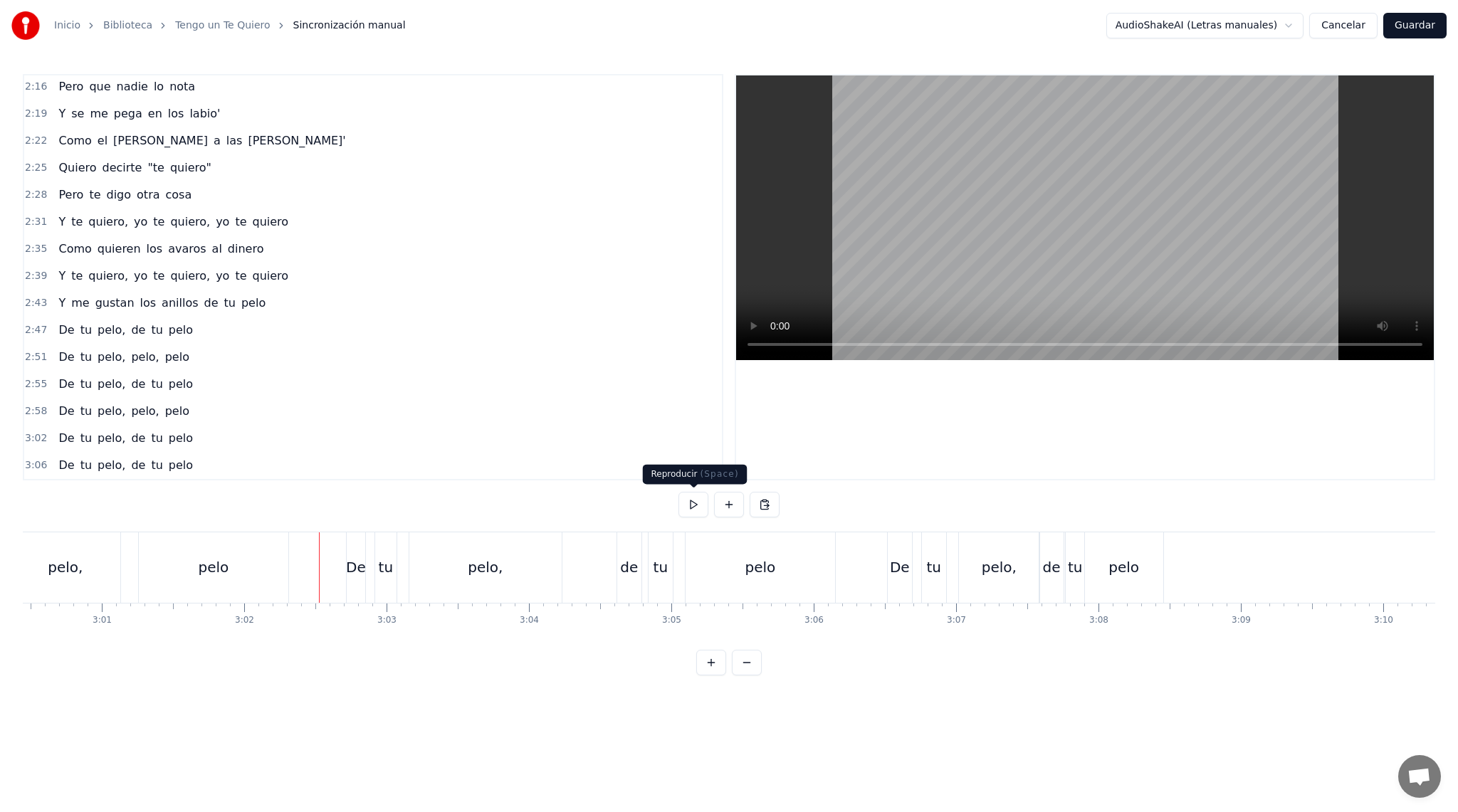
click at [704, 505] on button at bounding box center [693, 504] width 30 height 26
click at [700, 504] on button at bounding box center [693, 504] width 30 height 26
click at [1068, 572] on div "tu" at bounding box center [1074, 568] width 19 height 70
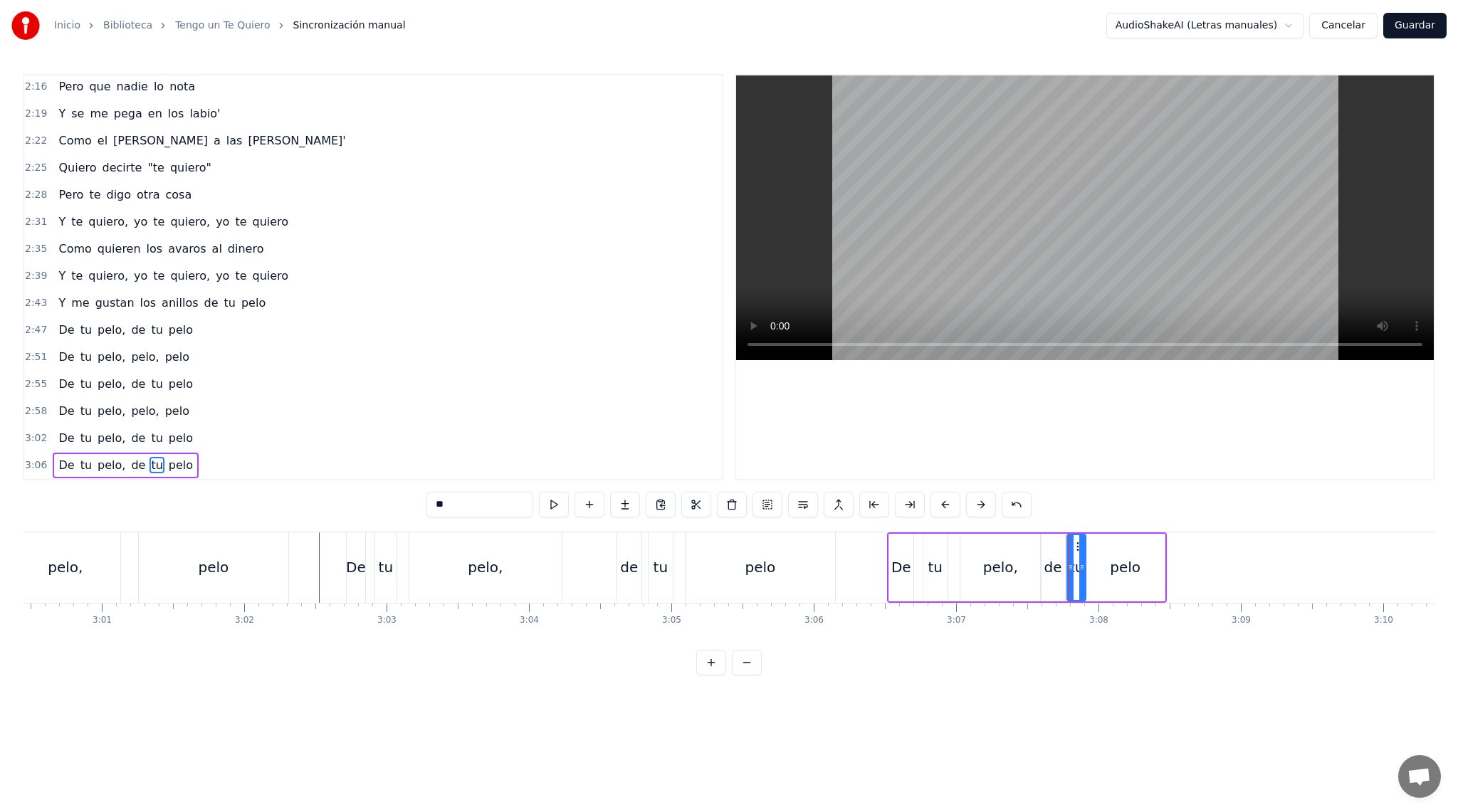
click at [726, 503] on button at bounding box center [732, 504] width 30 height 26
click at [1048, 565] on div "de" at bounding box center [1053, 568] width 18 height 21
click at [727, 505] on button at bounding box center [732, 504] width 30 height 26
click at [849, 525] on div "0:10 En mi garganta 0:15 Tengo un "te quiero" 0:20 Que se me escapa 0:24 Y no m…" at bounding box center [729, 375] width 1412 height 601
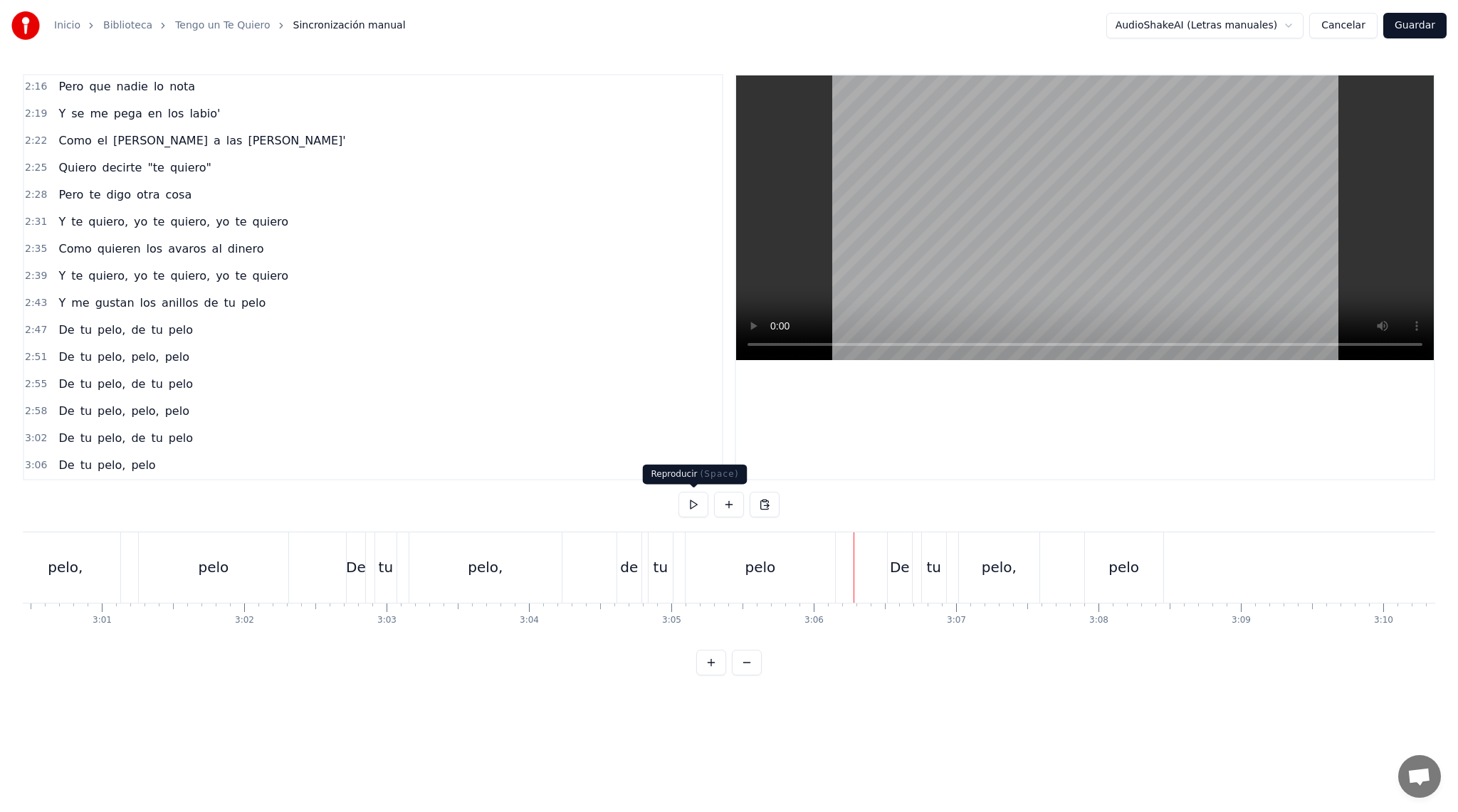
click at [693, 504] on button at bounding box center [693, 504] width 30 height 26
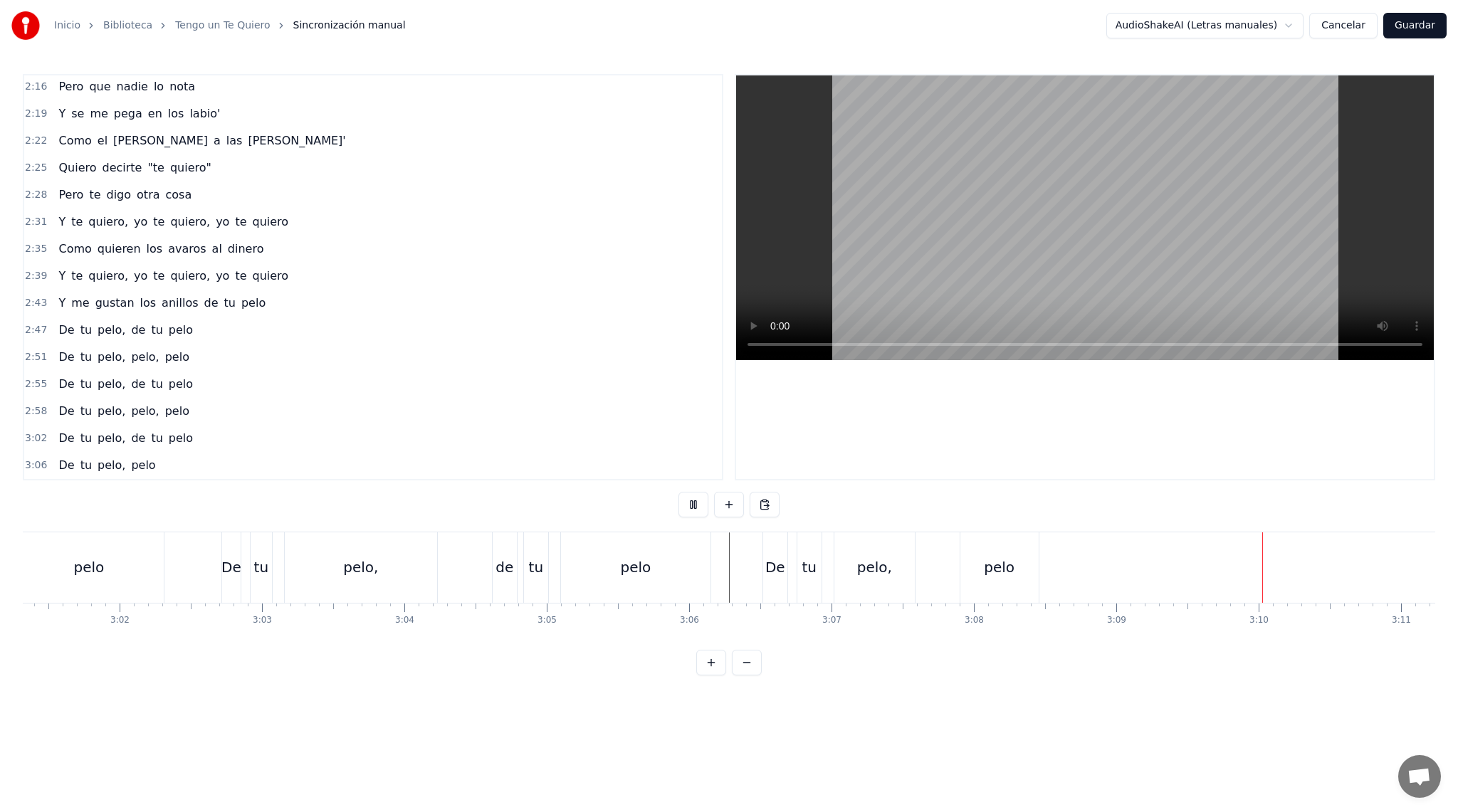
click at [693, 504] on button at bounding box center [693, 504] width 30 height 26
click at [732, 568] on div "pelo" at bounding box center [747, 568] width 79 height 70
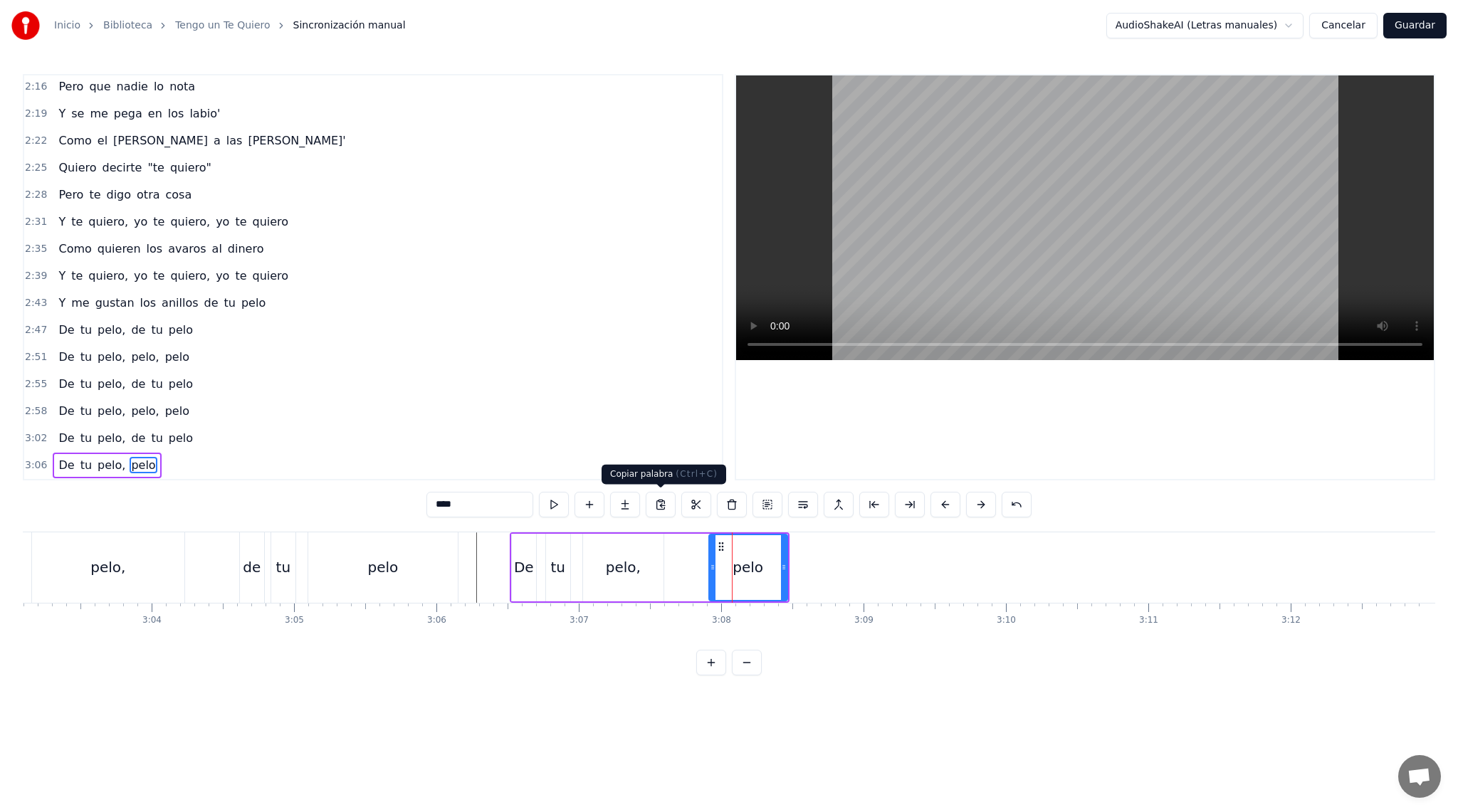
click at [655, 510] on button at bounding box center [660, 504] width 30 height 26
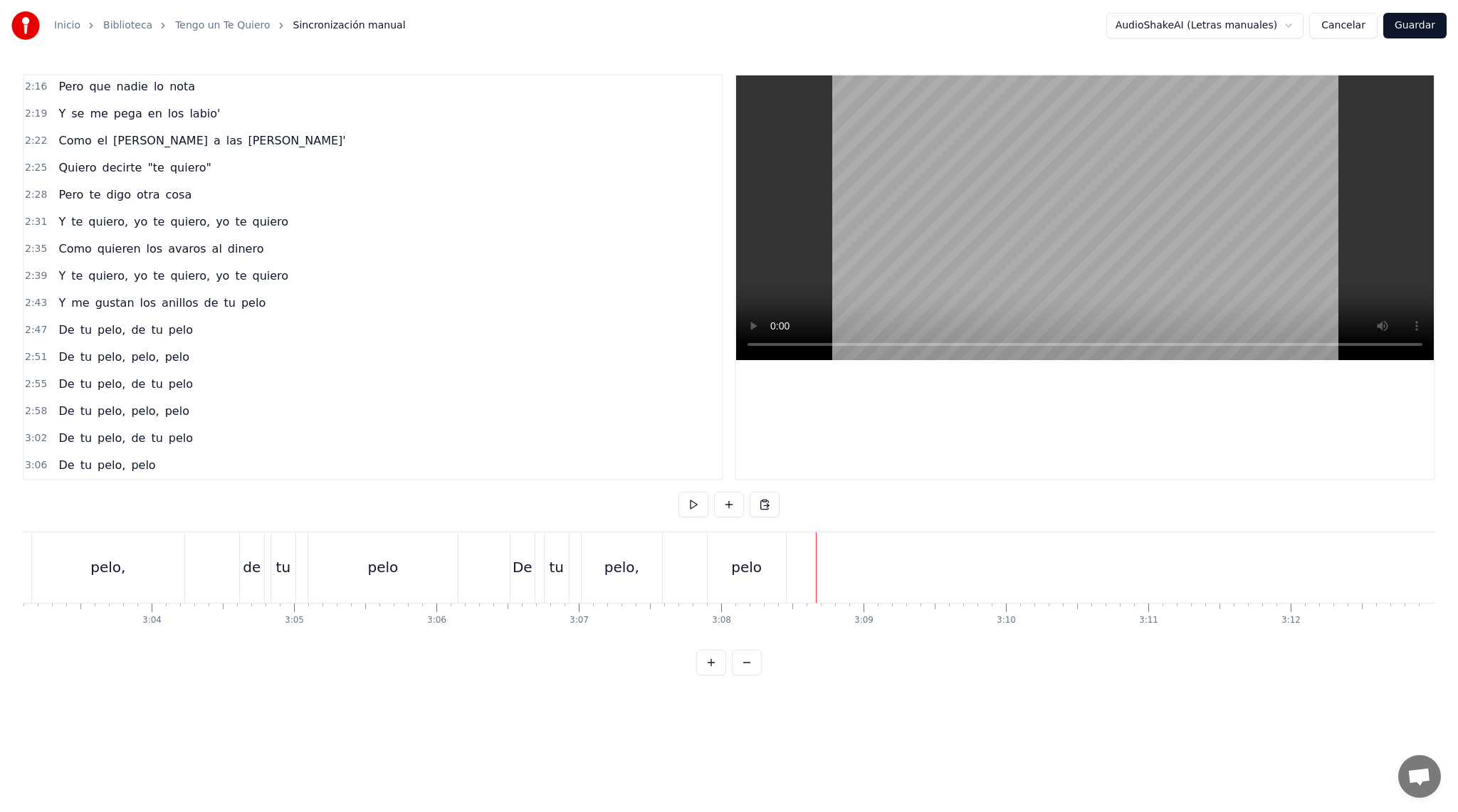
click at [755, 571] on div "pelo" at bounding box center [746, 568] width 30 height 21
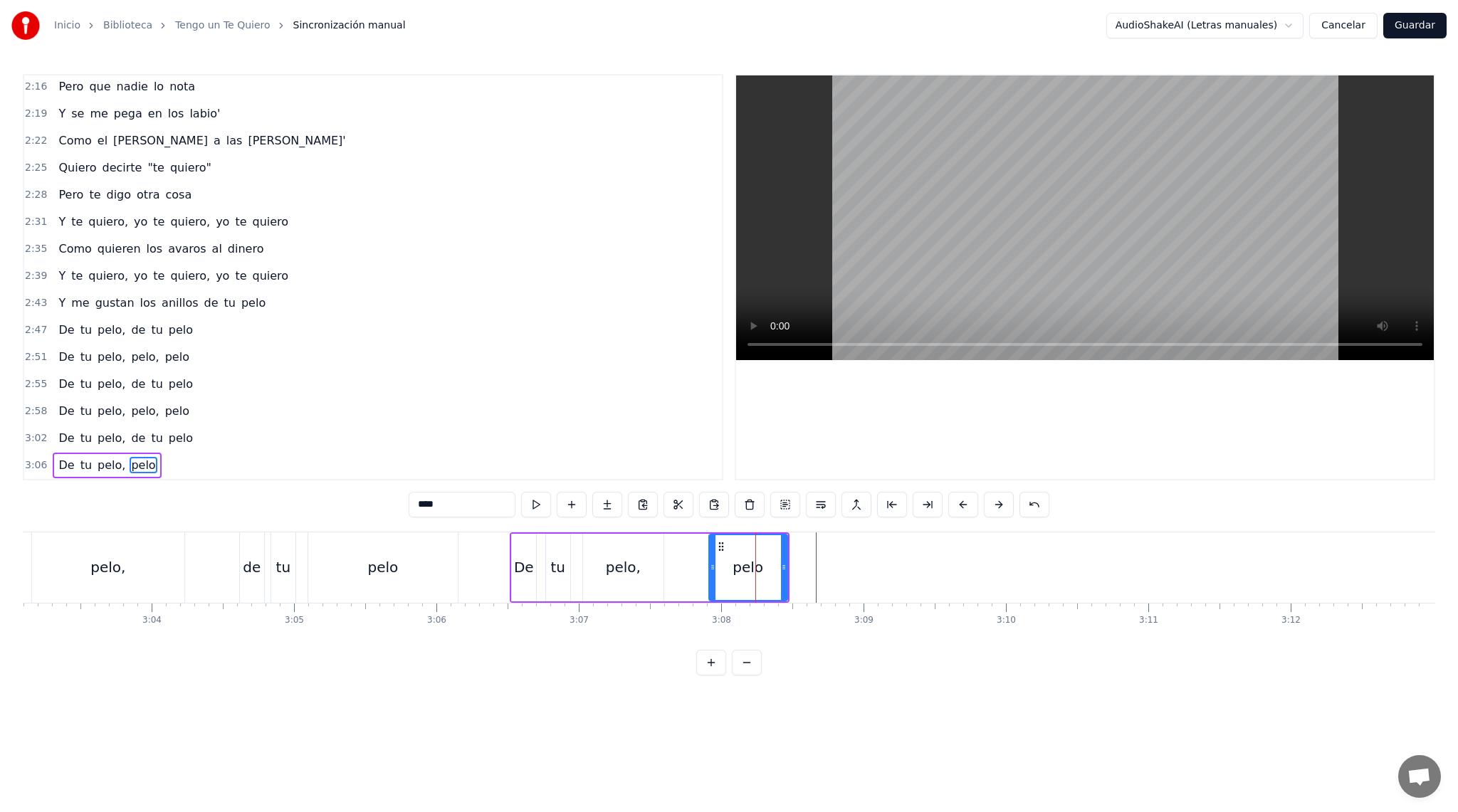
click at [765, 544] on div "pelo" at bounding box center [748, 568] width 77 height 65
drag, startPoint x: 718, startPoint y: 547, endPoint x: 798, endPoint y: 551, distance: 80.1
click at [798, 551] on icon at bounding box center [800, 546] width 12 height 12
click at [559, 506] on button at bounding box center [554, 504] width 30 height 26
click at [741, 551] on div "pelo" at bounding box center [748, 568] width 79 height 68
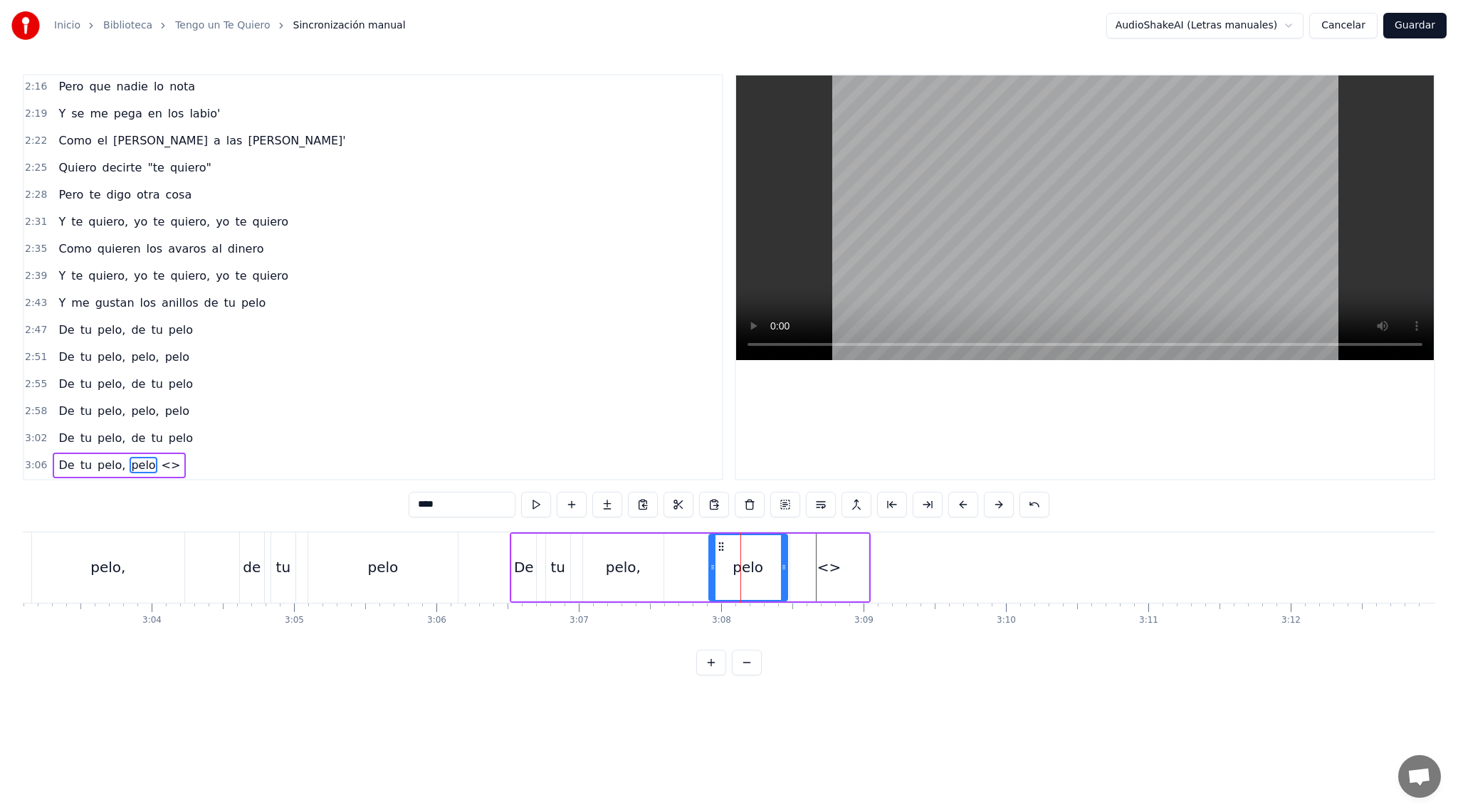
click at [847, 565] on div "<>" at bounding box center [829, 568] width 79 height 68
type input "**"
click at [824, 567] on div "<>" at bounding box center [829, 568] width 24 height 21
click at [801, 544] on icon at bounding box center [802, 546] width 12 height 12
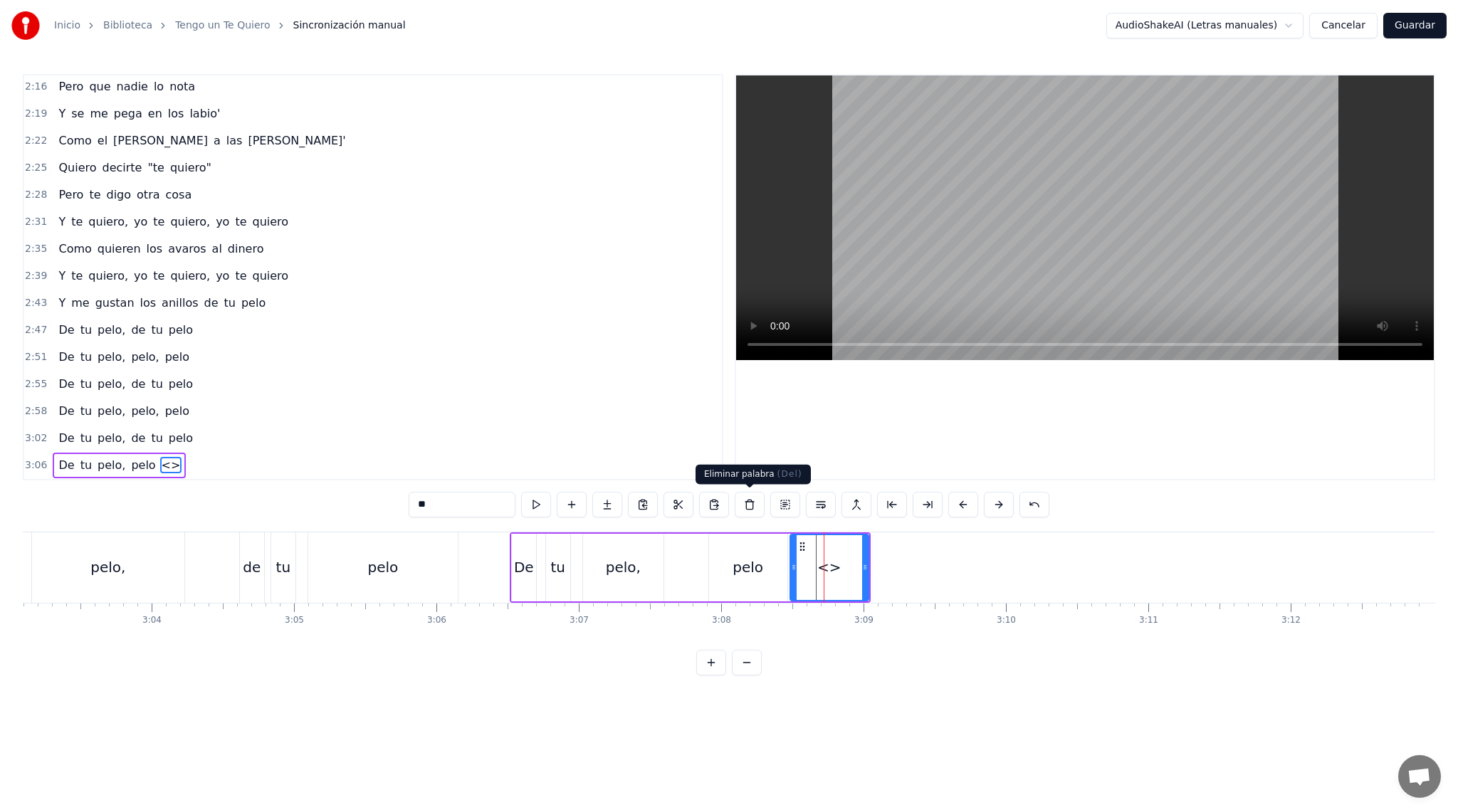
click at [750, 507] on button at bounding box center [750, 504] width 30 height 26
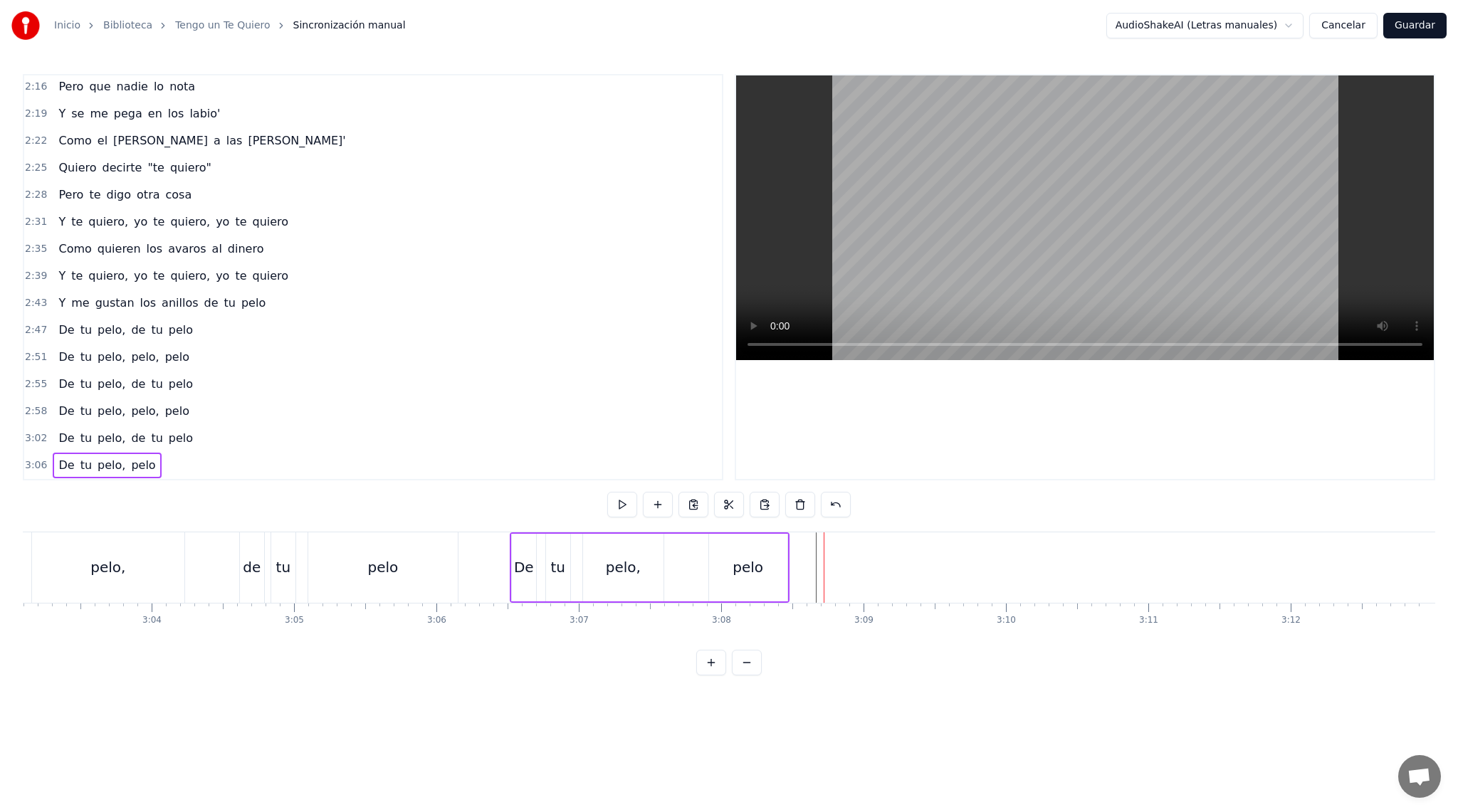
click at [741, 577] on div "pelo" at bounding box center [748, 568] width 30 height 21
click at [634, 501] on button at bounding box center [643, 504] width 30 height 26
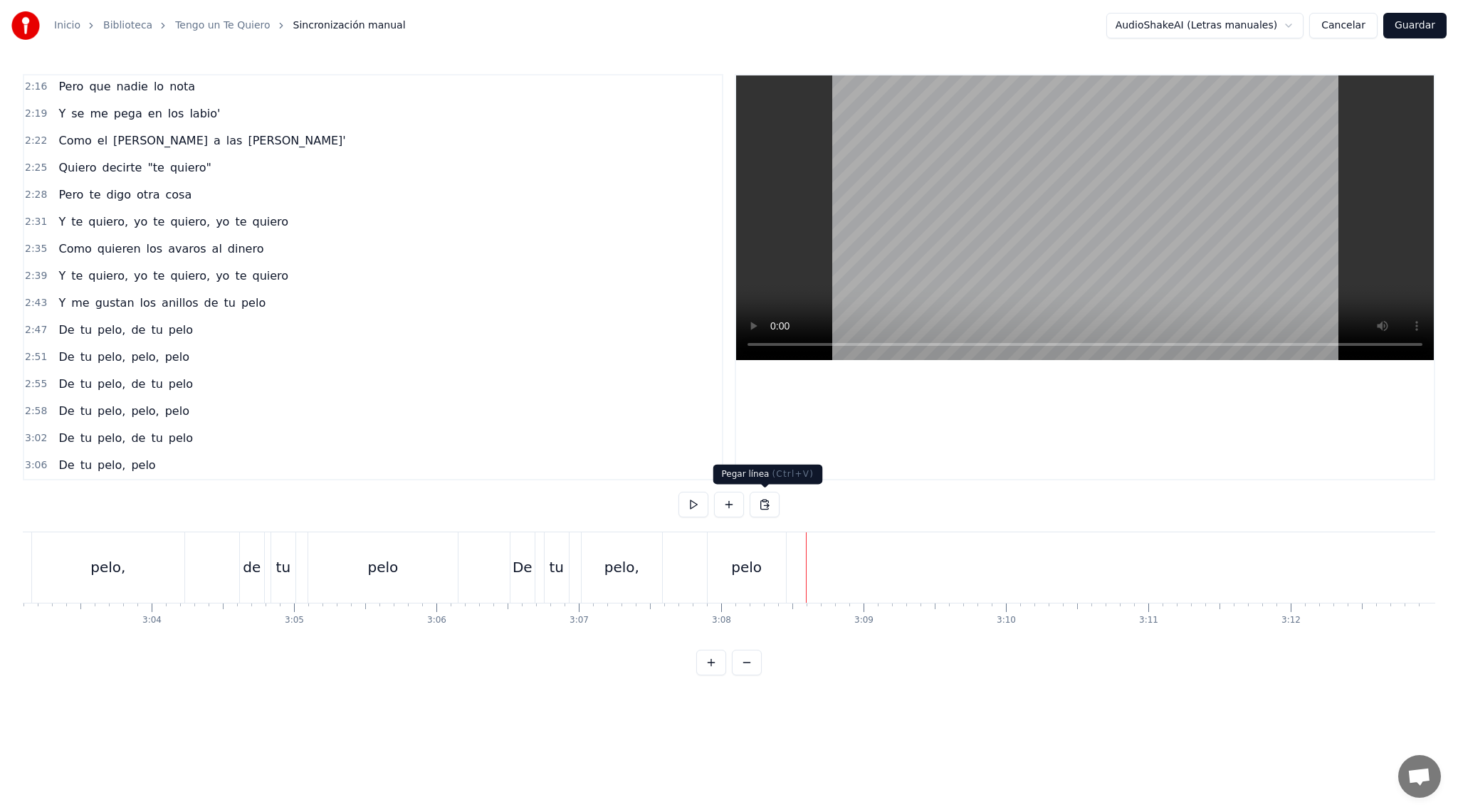
click at [766, 505] on button at bounding box center [765, 504] width 30 height 26
click at [774, 572] on div "pelo" at bounding box center [747, 568] width 79 height 70
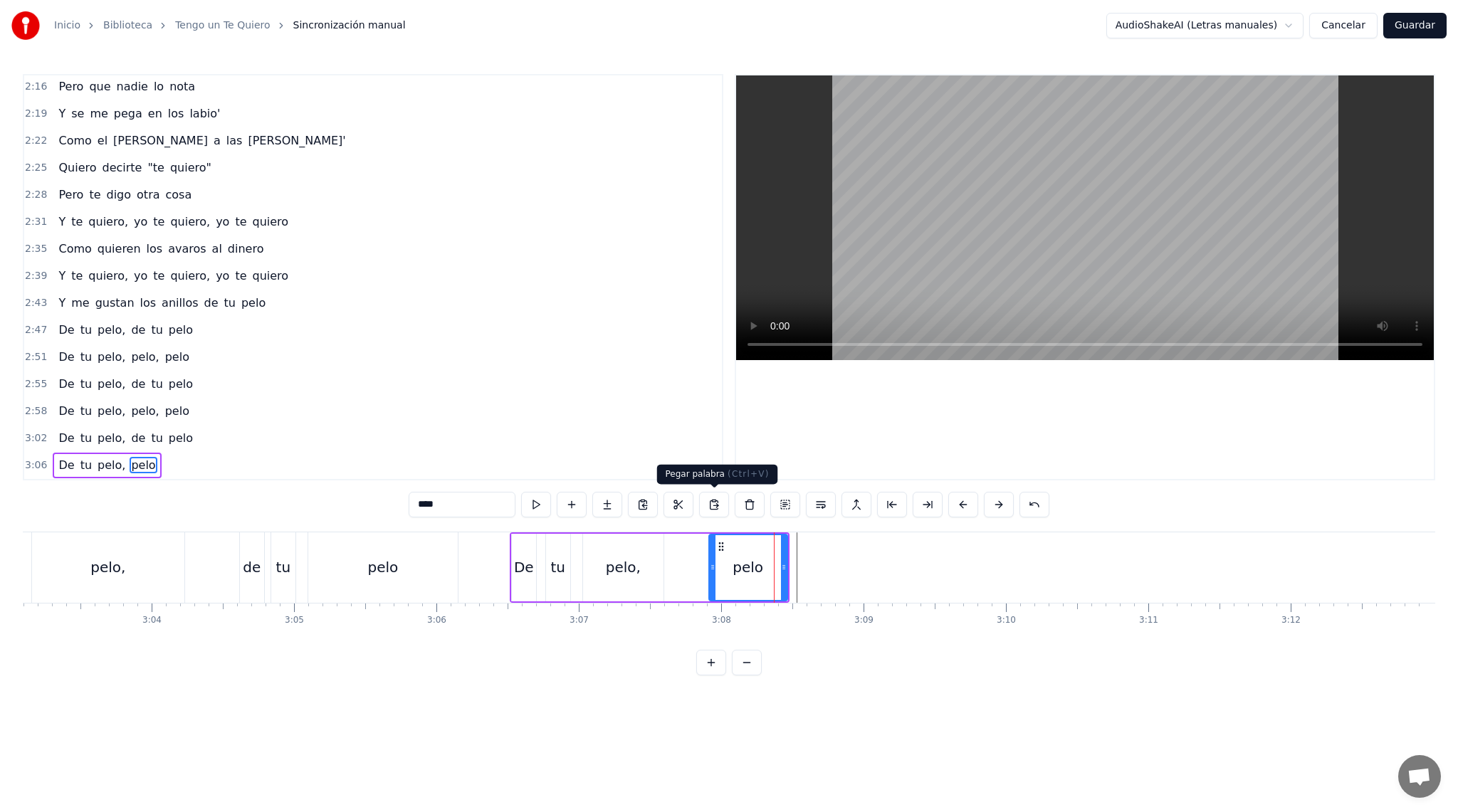
click at [708, 501] on button at bounding box center [714, 504] width 30 height 26
click at [718, 508] on button at bounding box center [714, 504] width 30 height 26
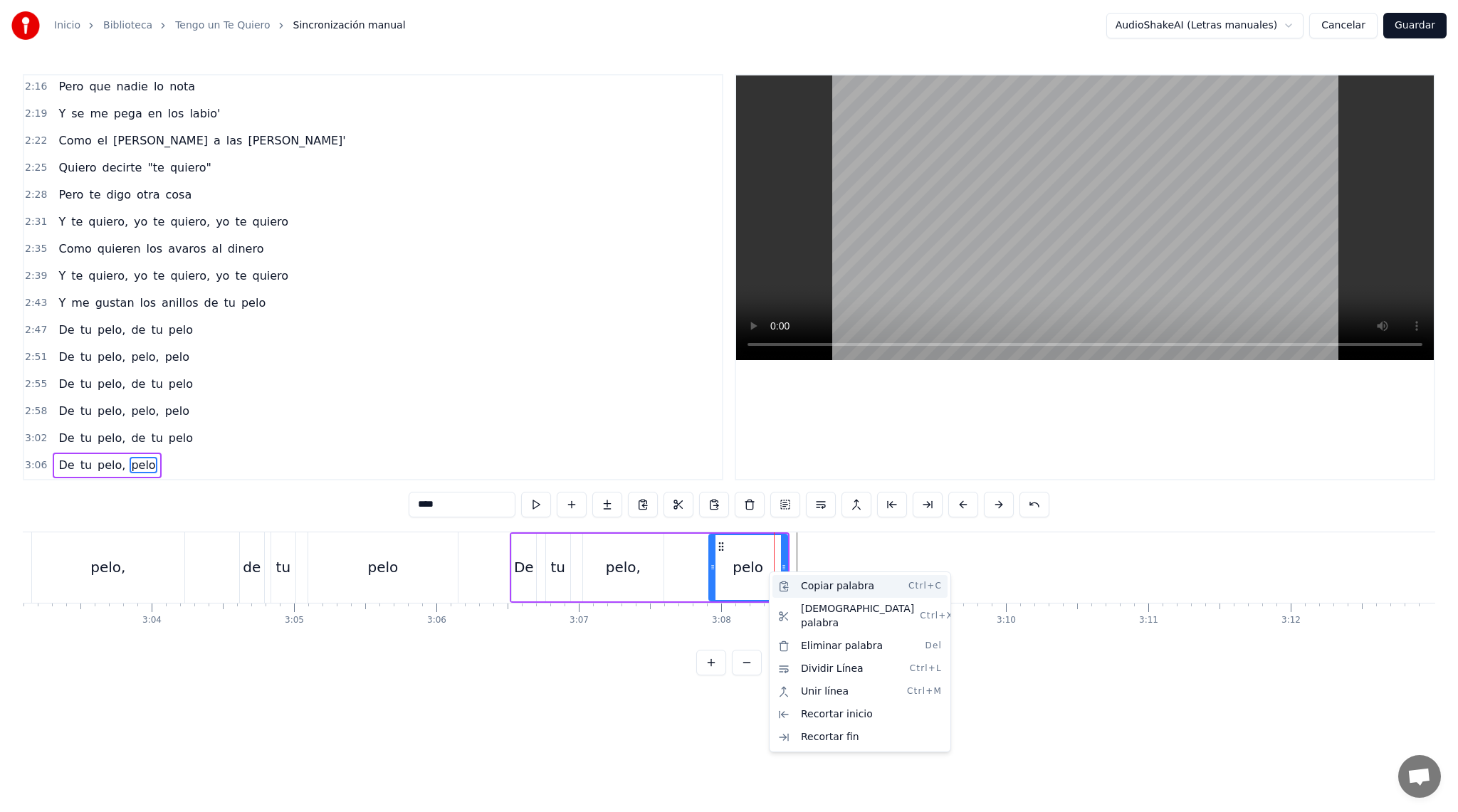
click at [838, 593] on div "Copiar palabra Ctrl+C" at bounding box center [859, 586] width 175 height 23
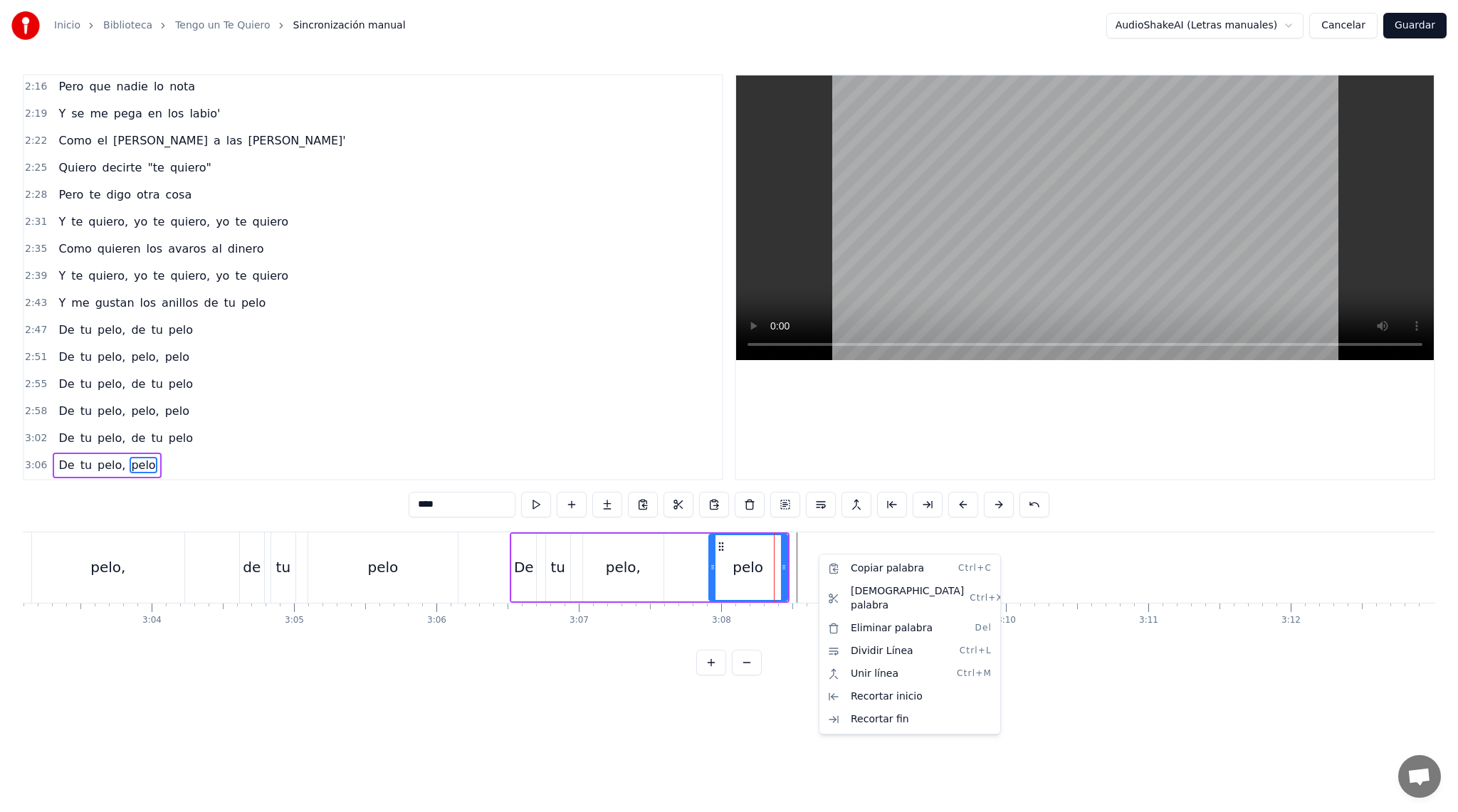
click at [807, 551] on html "Inicio Biblioteca Tengo un Te Quiero Sincronización manual AudioShakeAI (Letras…" at bounding box center [729, 349] width 1458 height 698
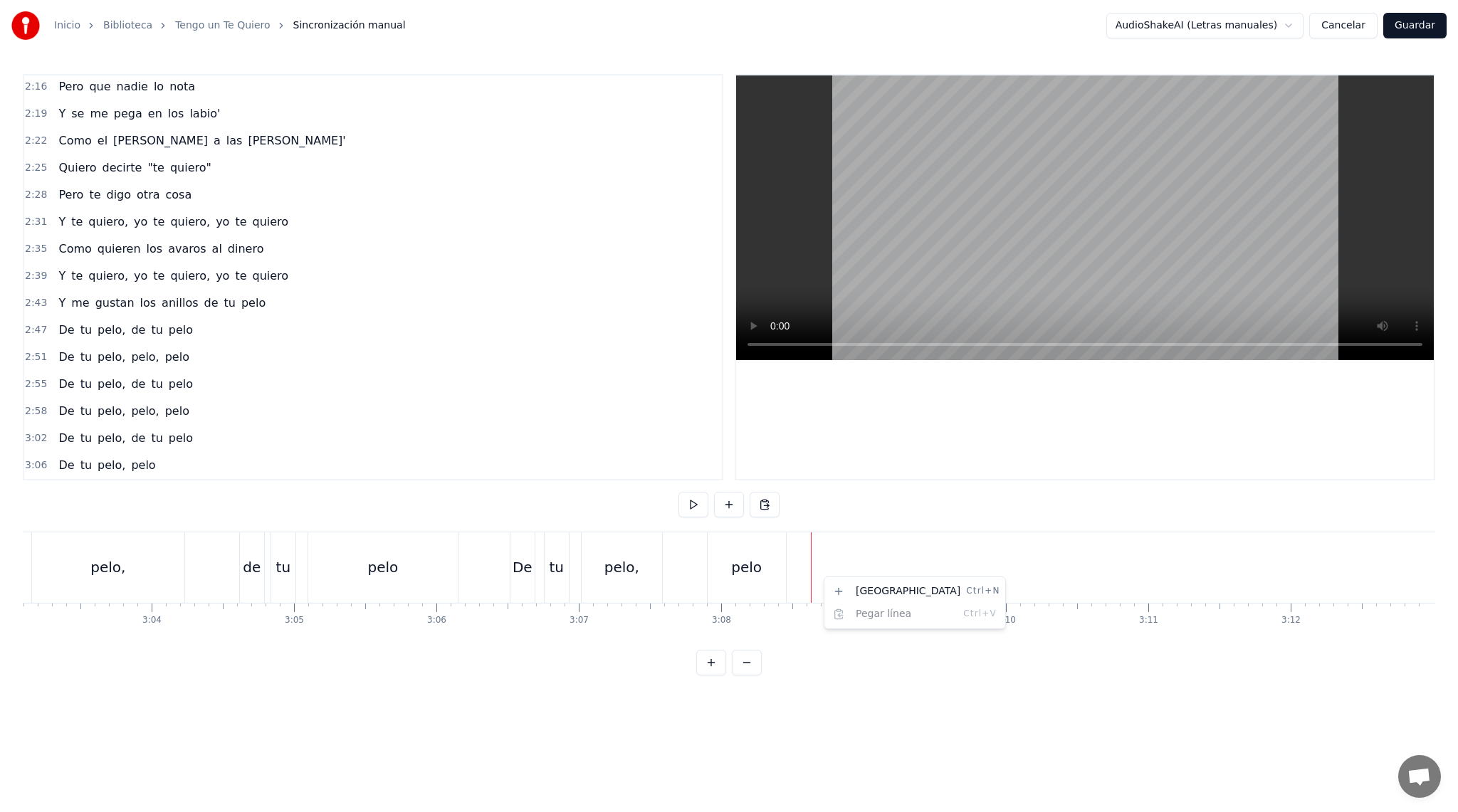
drag, startPoint x: 807, startPoint y: 551, endPoint x: 809, endPoint y: 562, distance: 11.2
click at [799, 563] on html "Inicio Biblioteca Tengo un Te Quiero Sincronización manual AudioShakeAI (Letras…" at bounding box center [729, 349] width 1458 height 698
click at [773, 561] on div "pelo" at bounding box center [747, 568] width 79 height 70
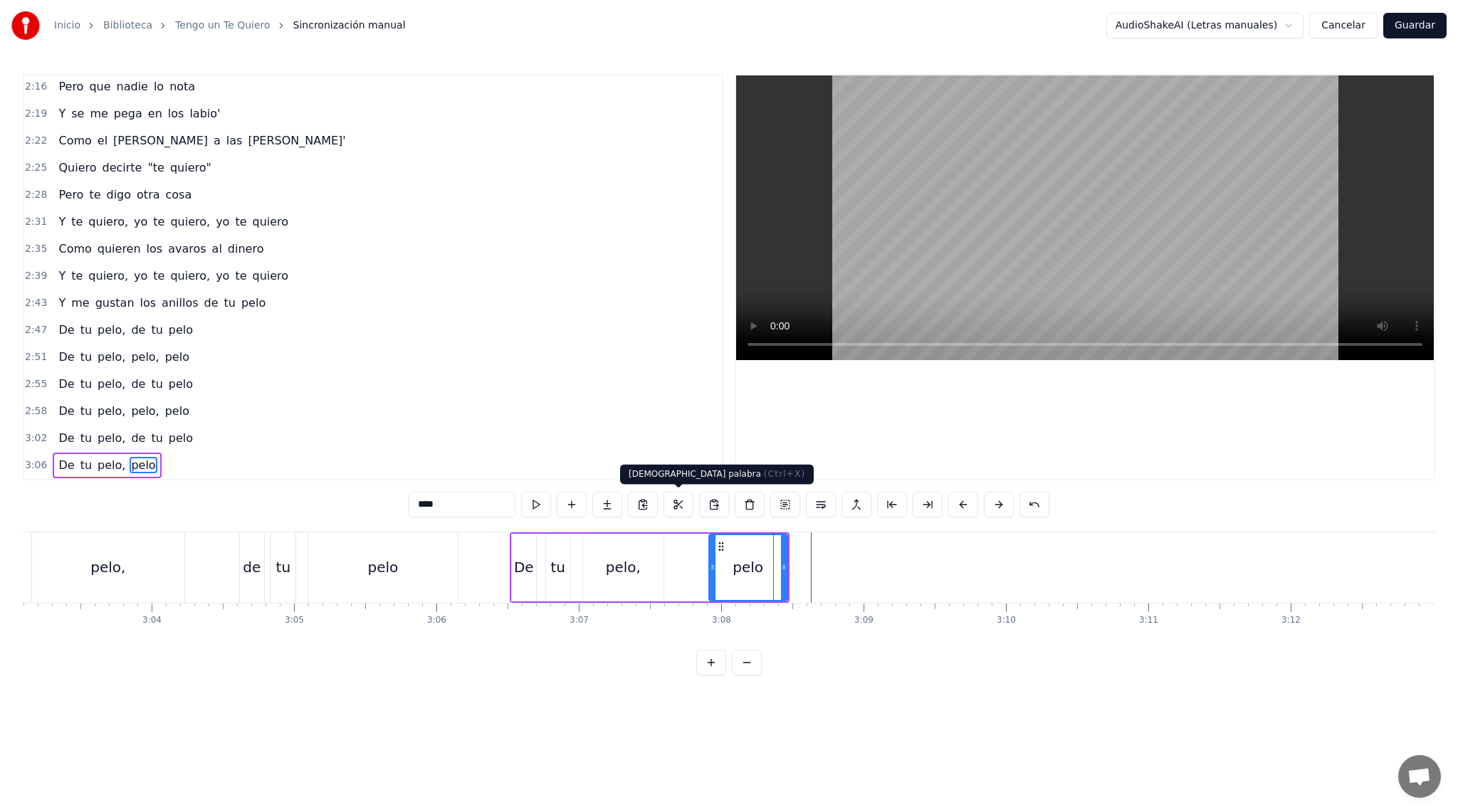
click at [668, 510] on button at bounding box center [678, 504] width 30 height 26
click at [739, 568] on div "pelo" at bounding box center [748, 568] width 30 height 21
click at [673, 507] on button at bounding box center [678, 504] width 30 height 26
click at [767, 563] on div "pelo" at bounding box center [748, 568] width 77 height 65
click at [758, 566] on div "pelo" at bounding box center [748, 568] width 30 height 21
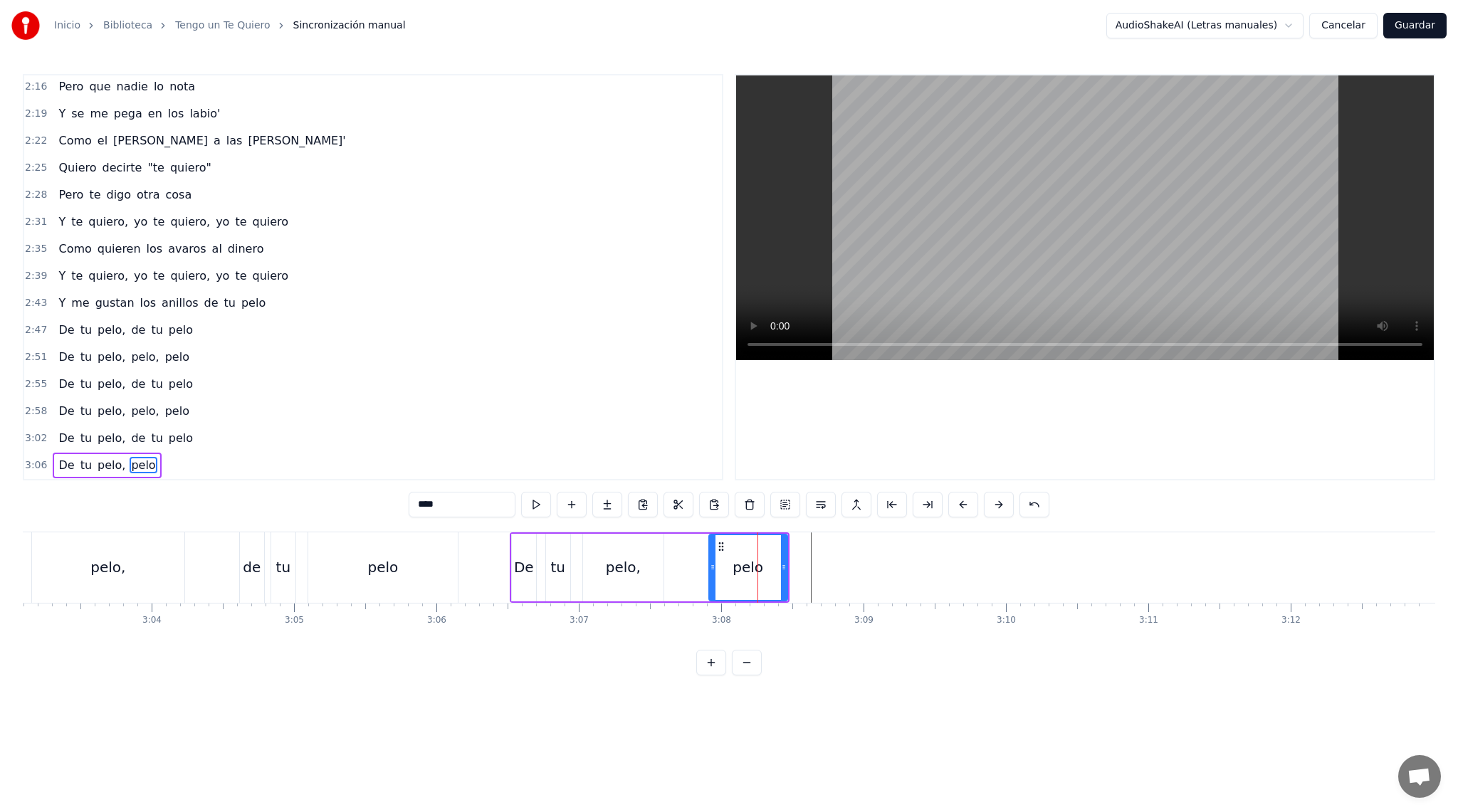
click at [488, 526] on div "0:10 En mi garganta 0:15 Tengo un "te quiero" 0:20 Que se me escapa 0:24 Y no m…" at bounding box center [729, 375] width 1412 height 601
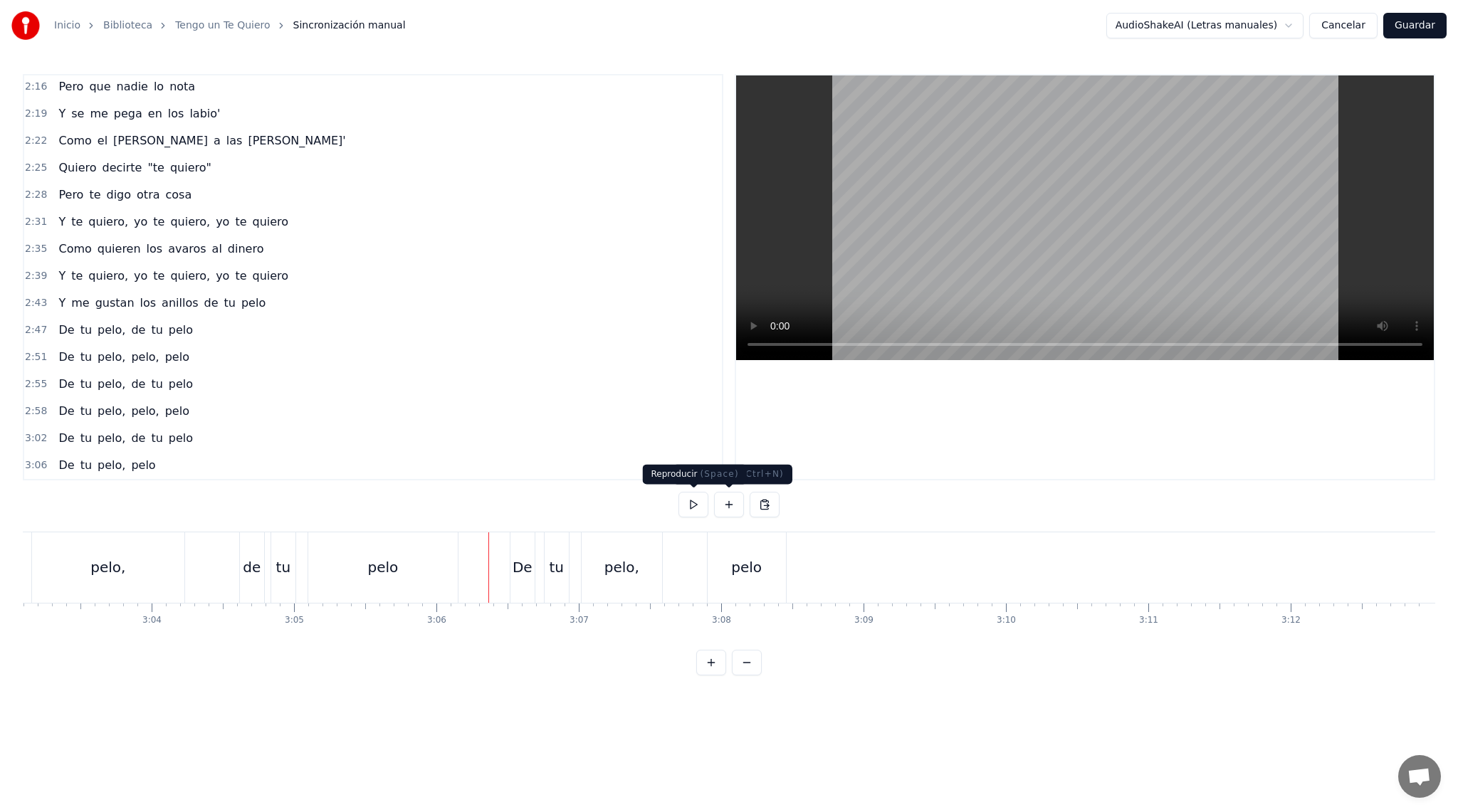
click at [691, 503] on button at bounding box center [693, 504] width 30 height 26
click at [725, 582] on div "pelo" at bounding box center [747, 568] width 79 height 70
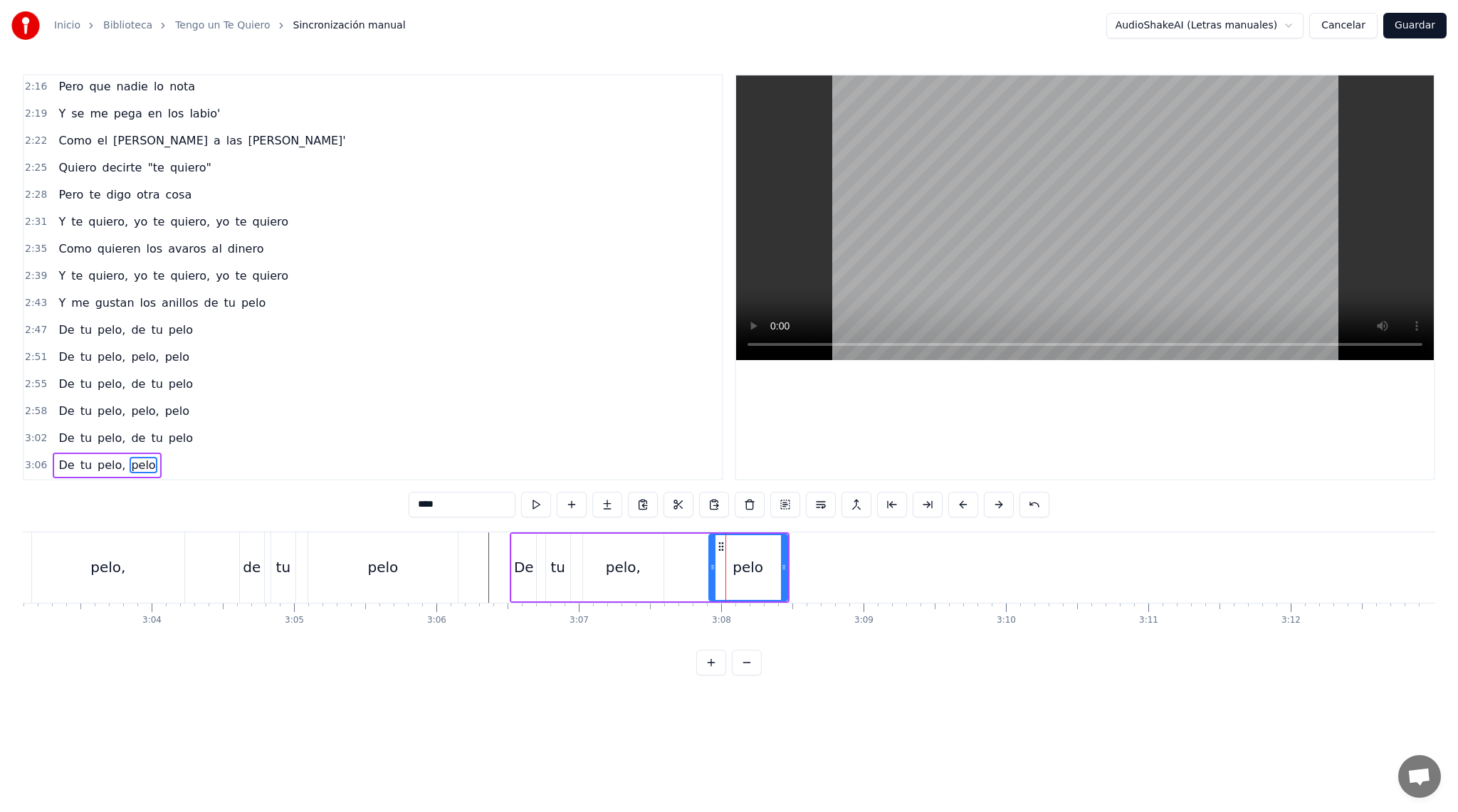
click at [719, 546] on circle at bounding box center [719, 546] width 1 height 1
click at [571, 501] on button at bounding box center [572, 504] width 30 height 26
drag, startPoint x: 440, startPoint y: 502, endPoint x: 383, endPoint y: 503, distance: 57.0
click at [383, 503] on div "0:10 En mi garganta 0:15 Tengo un "te quiero" 0:20 Que se me escapa 0:24 Y no m…" at bounding box center [729, 375] width 1412 height 601
type input "****"
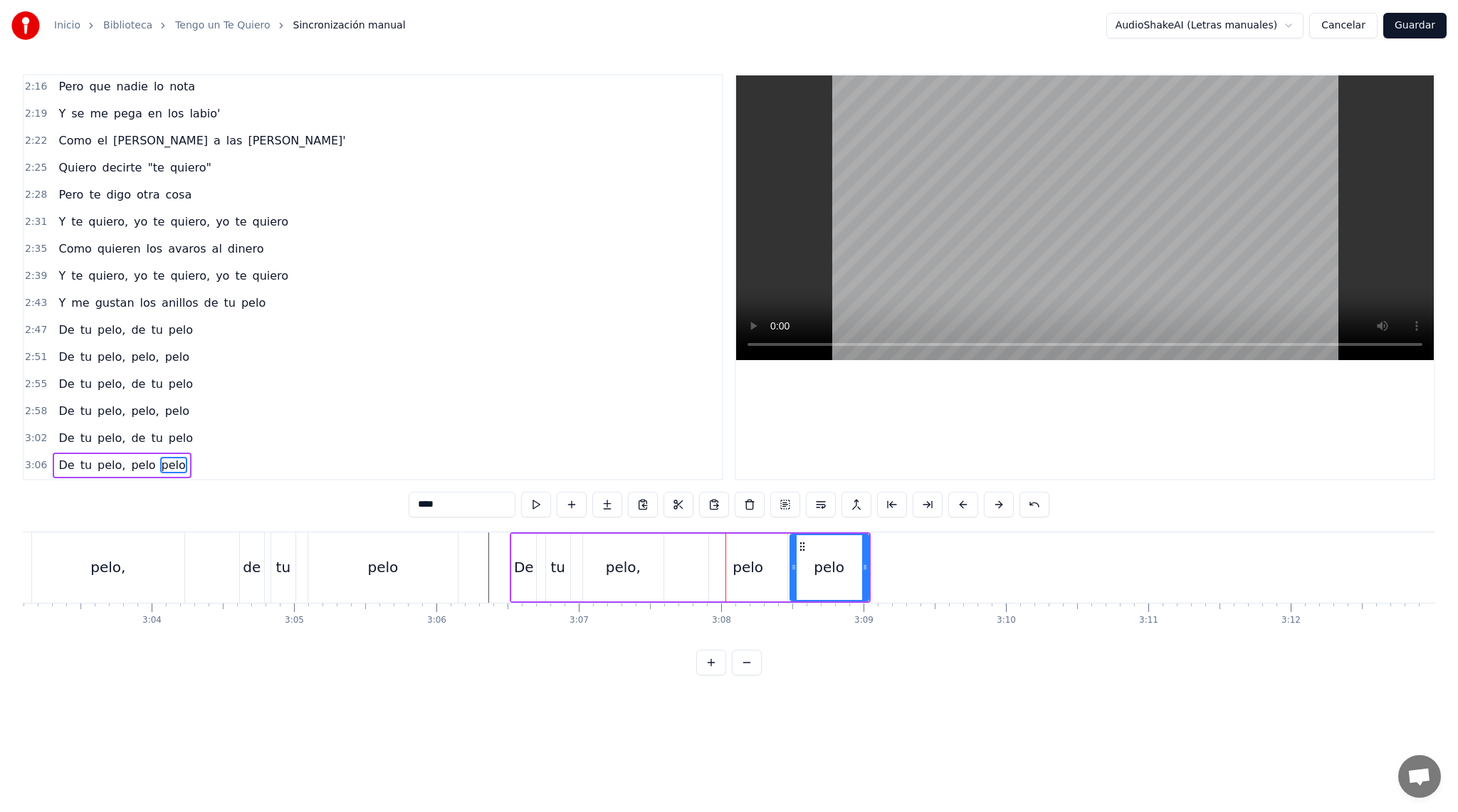
click at [496, 522] on div "0:10 En mi garganta 0:15 Tengo un "te quiero" 0:20 Que se me escapa 0:24 Y no m…" at bounding box center [729, 375] width 1412 height 601
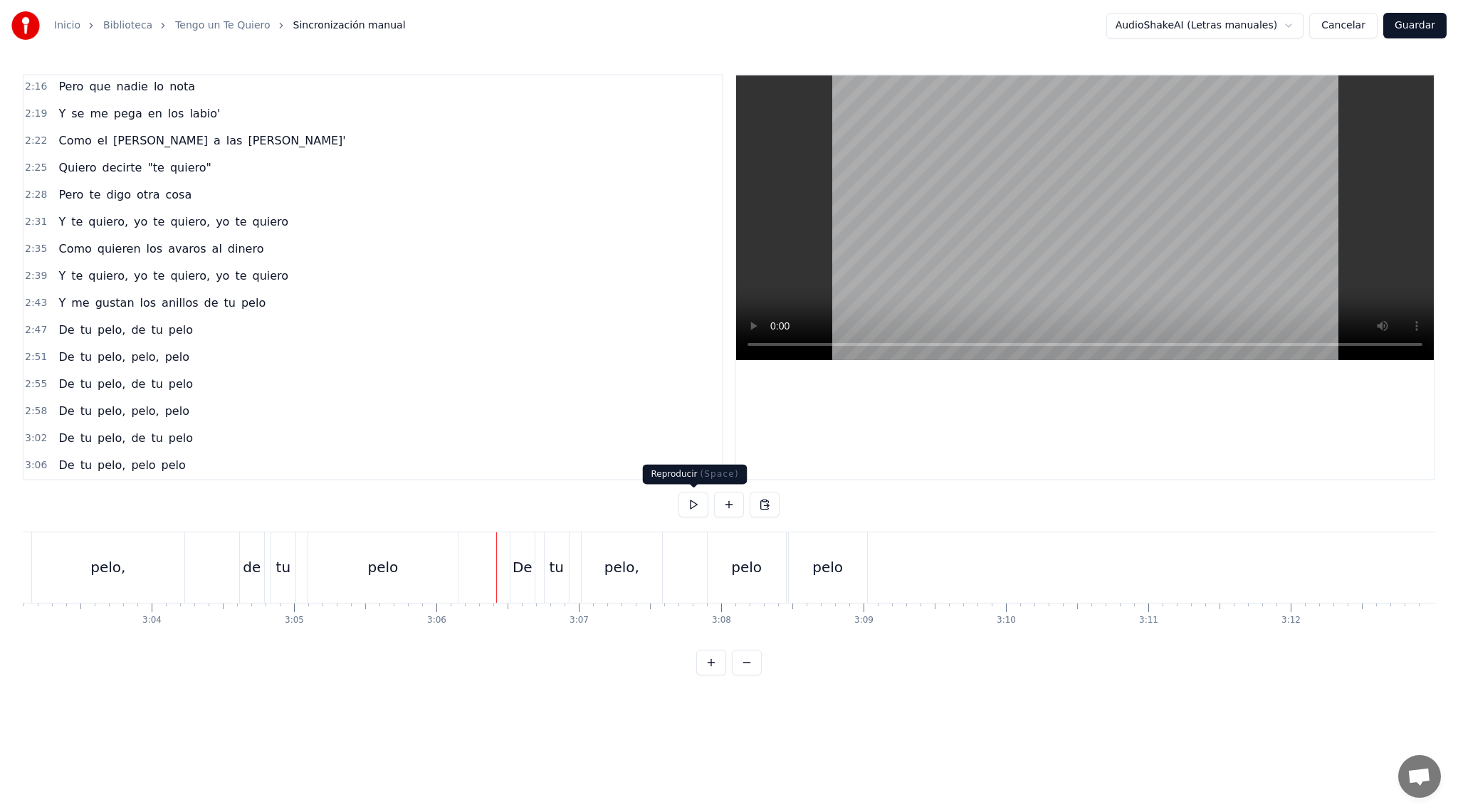
click at [688, 497] on button at bounding box center [693, 504] width 30 height 26
click at [795, 556] on div "pelo" at bounding box center [828, 568] width 79 height 70
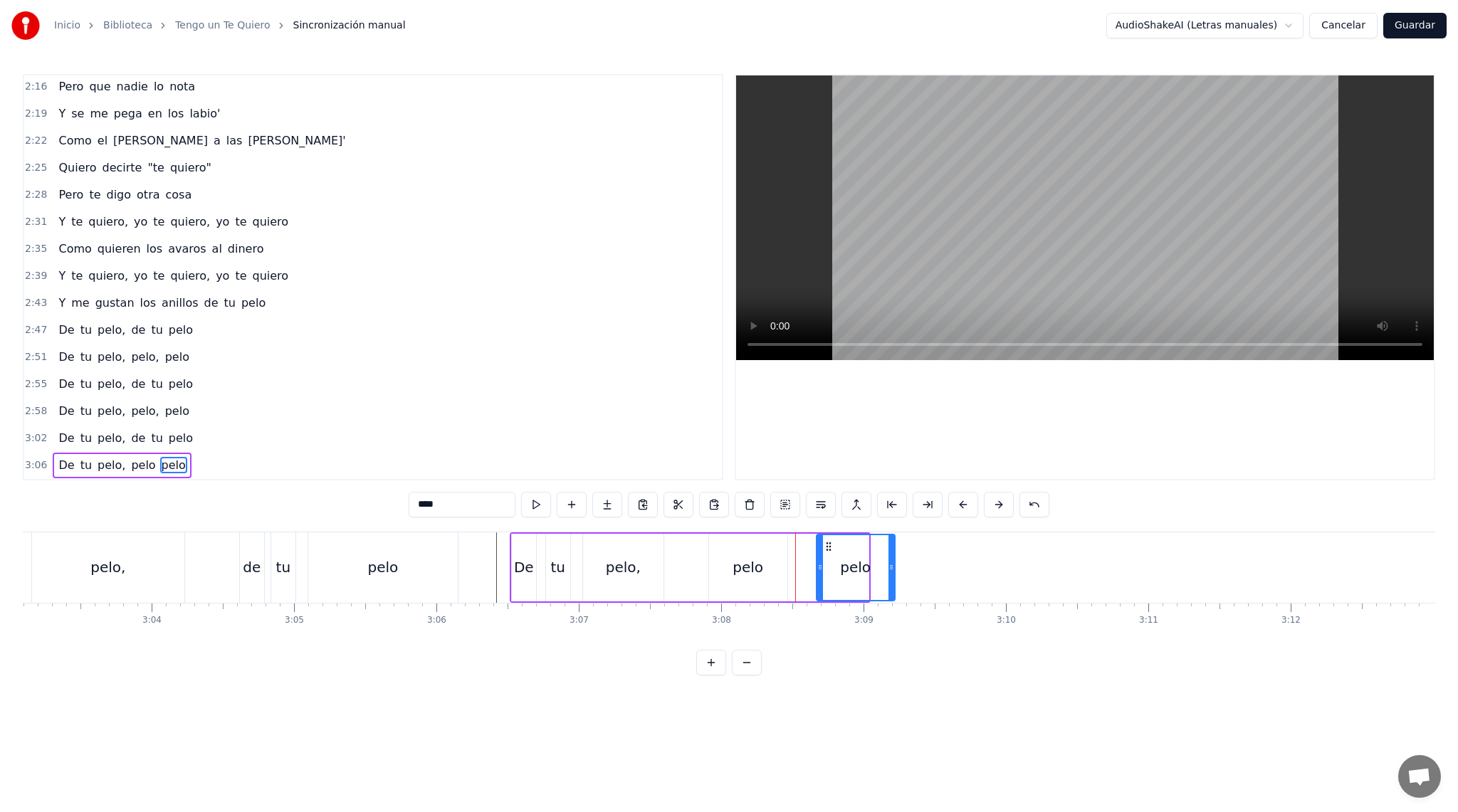
drag, startPoint x: 800, startPoint y: 543, endPoint x: 832, endPoint y: 544, distance: 32.0
click at [832, 544] on icon at bounding box center [828, 546] width 12 height 12
click at [768, 553] on div "pelo" at bounding box center [748, 568] width 79 height 68
drag, startPoint x: 783, startPoint y: 566, endPoint x: 807, endPoint y: 561, distance: 24.5
click at [807, 561] on icon at bounding box center [807, 567] width 5 height 12
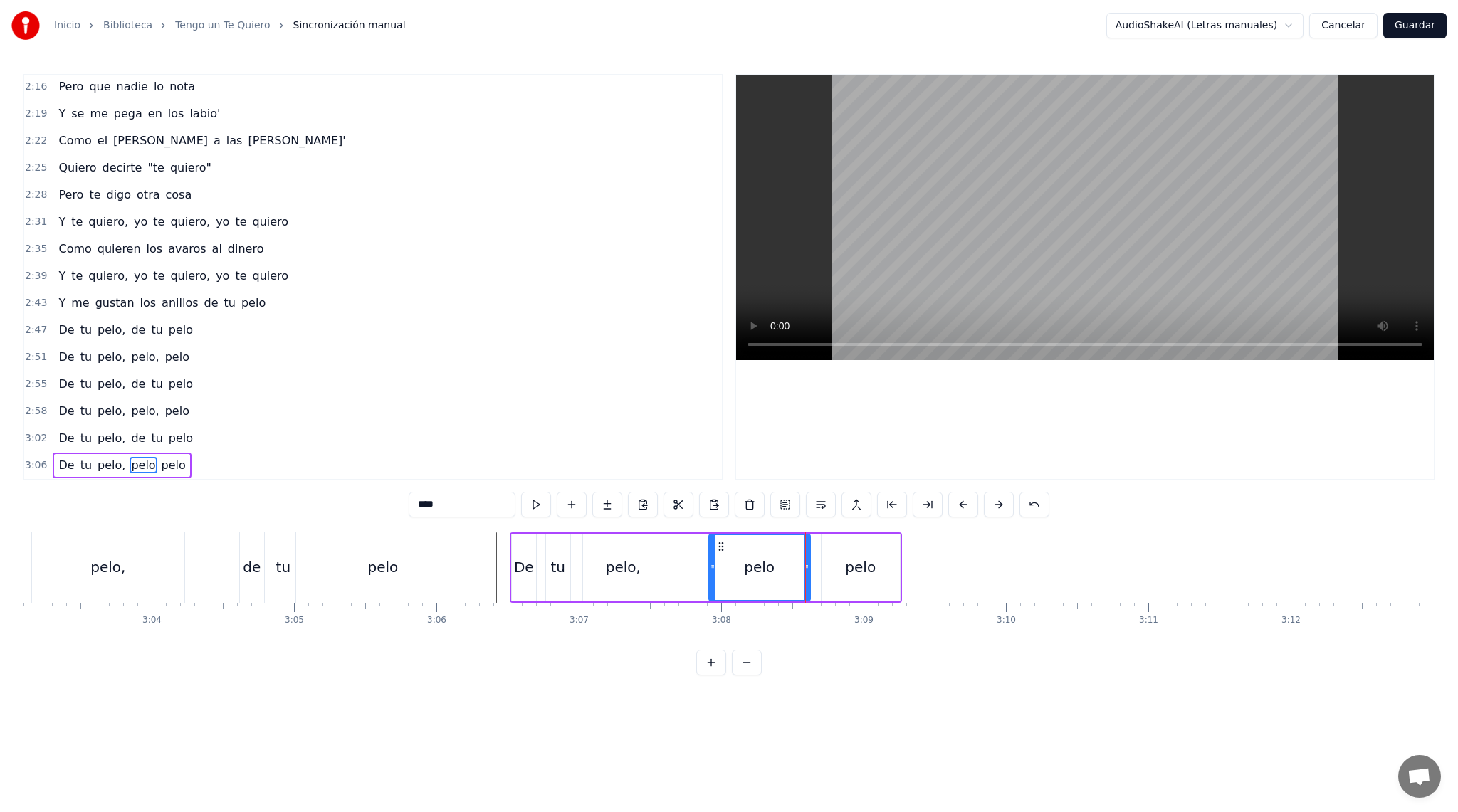
click at [501, 521] on div "0:10 En mi garganta 0:15 Tengo un "te quiero" 0:20 Que se me escapa 0:24 Y no m…" at bounding box center [729, 375] width 1412 height 601
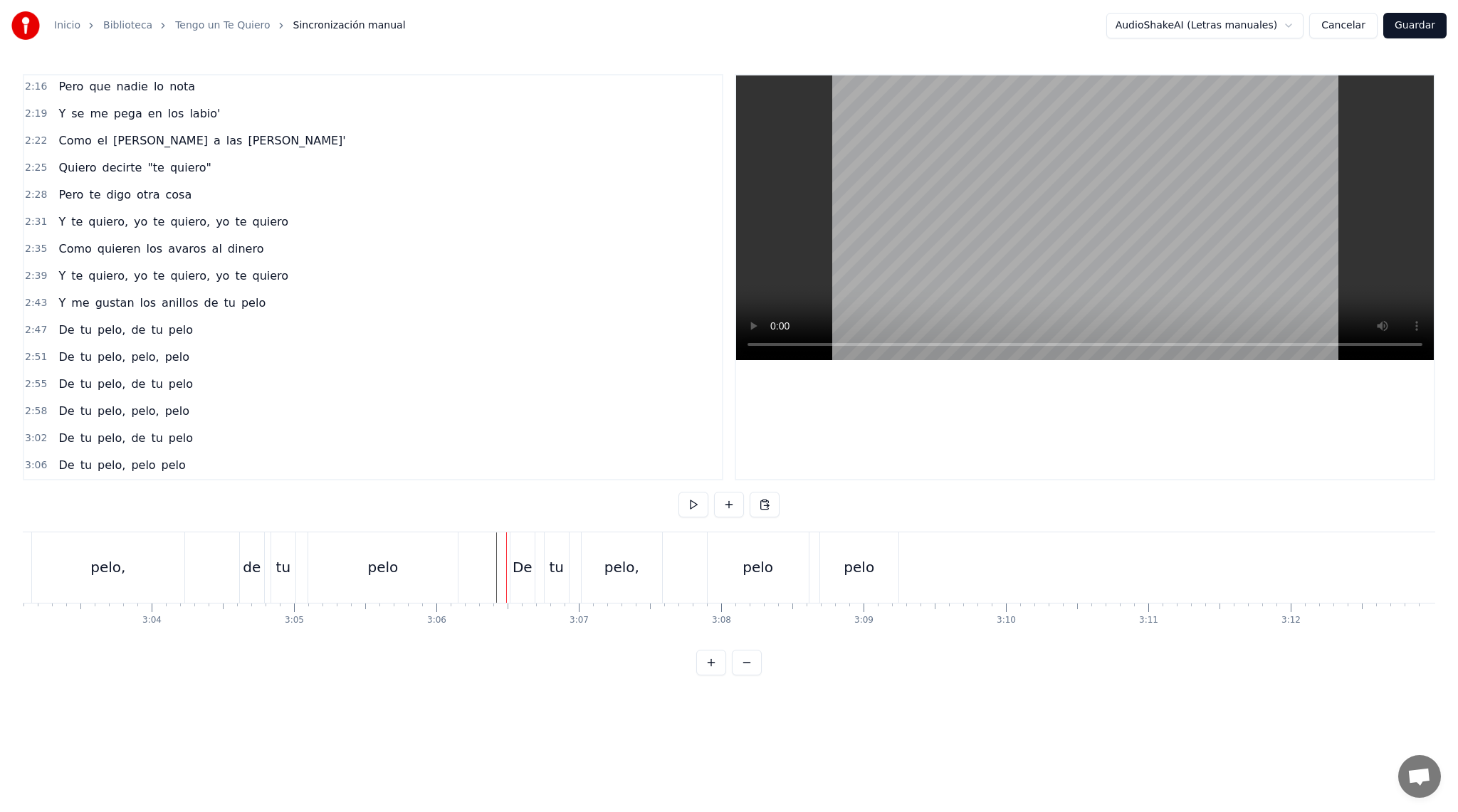
click at [506, 540] on div at bounding box center [506, 568] width 1 height 70
click at [698, 501] on button at bounding box center [693, 504] width 30 height 26
click at [1422, 30] on button "Guardar" at bounding box center [1414, 25] width 63 height 26
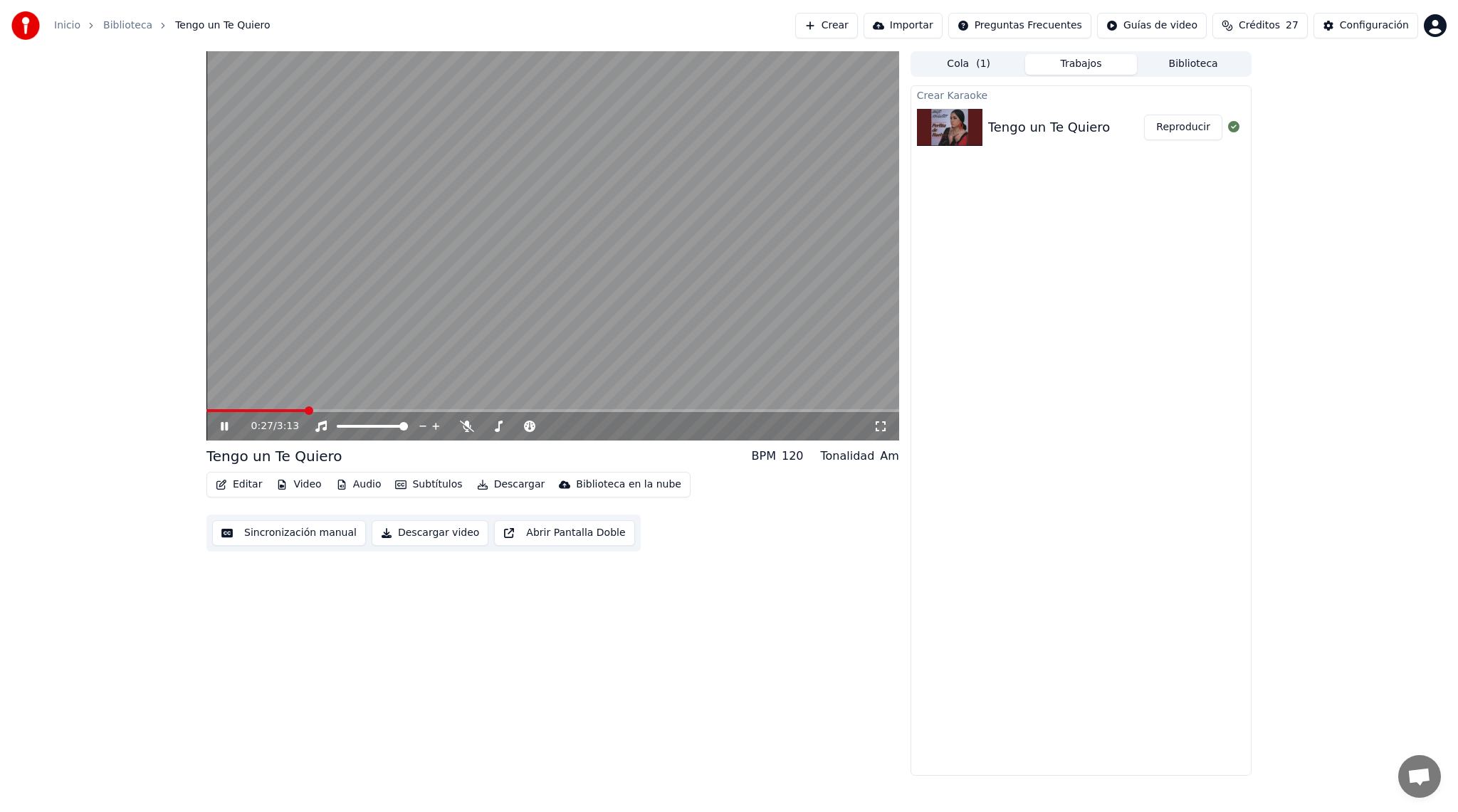
click at [442, 536] on button "Descargar video" at bounding box center [429, 533] width 117 height 26
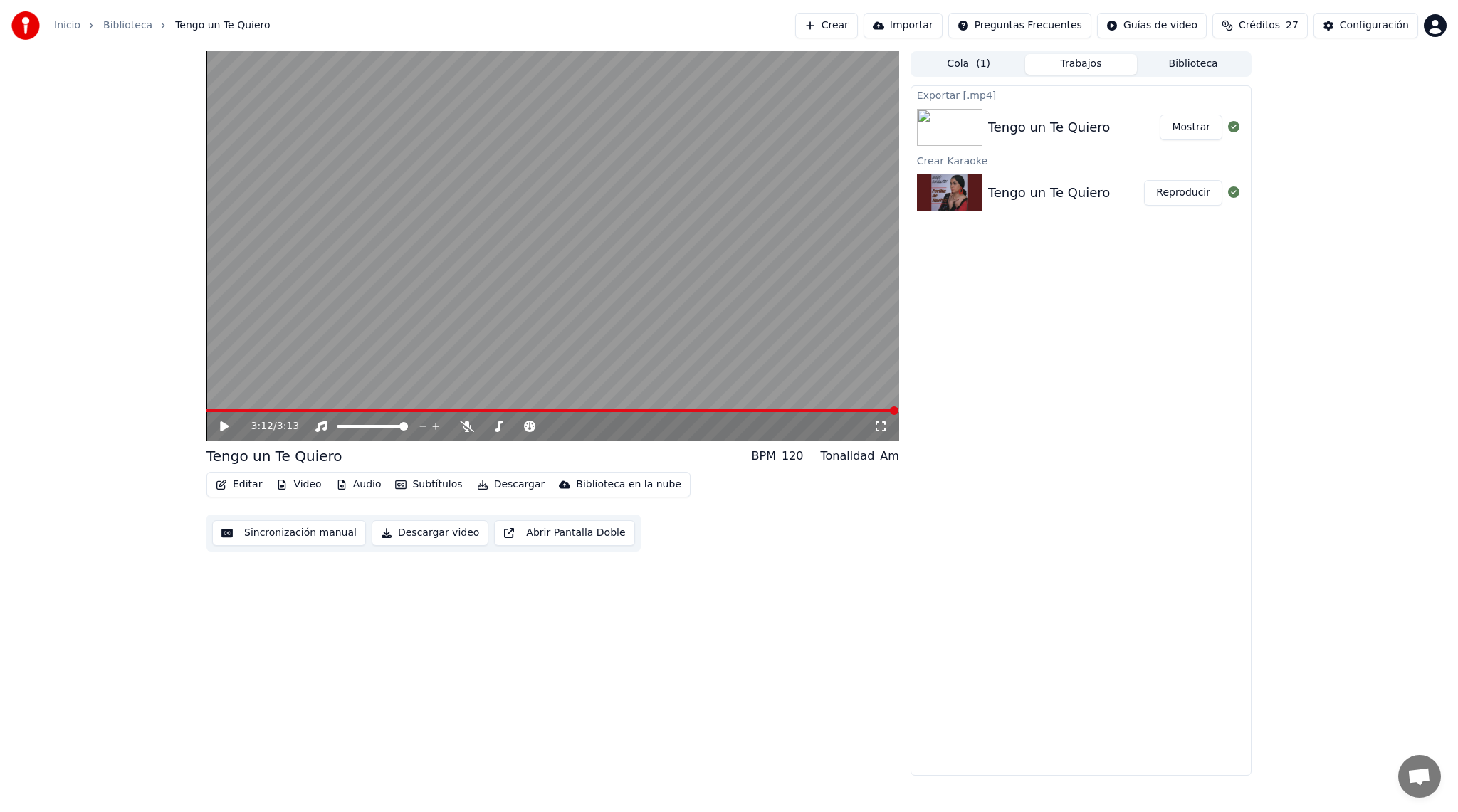
click at [1189, 136] on button "Mostrar" at bounding box center [1190, 127] width 62 height 26
